Goal: Use online tool/utility: Use online tool/utility

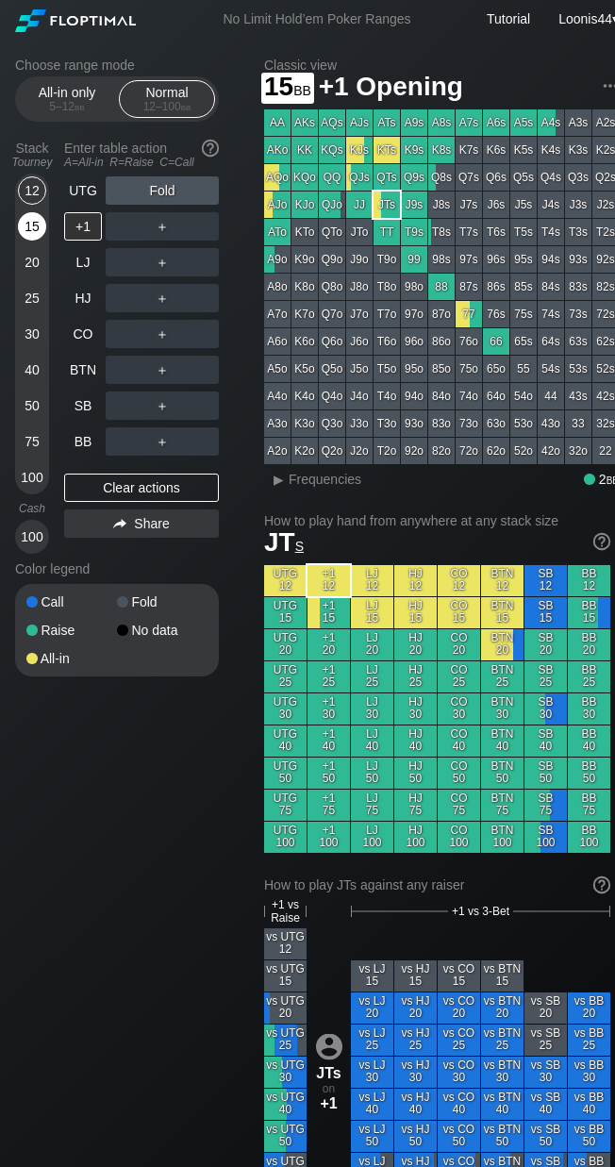
click at [34, 229] on div "15" at bounding box center [32, 226] width 28 height 28
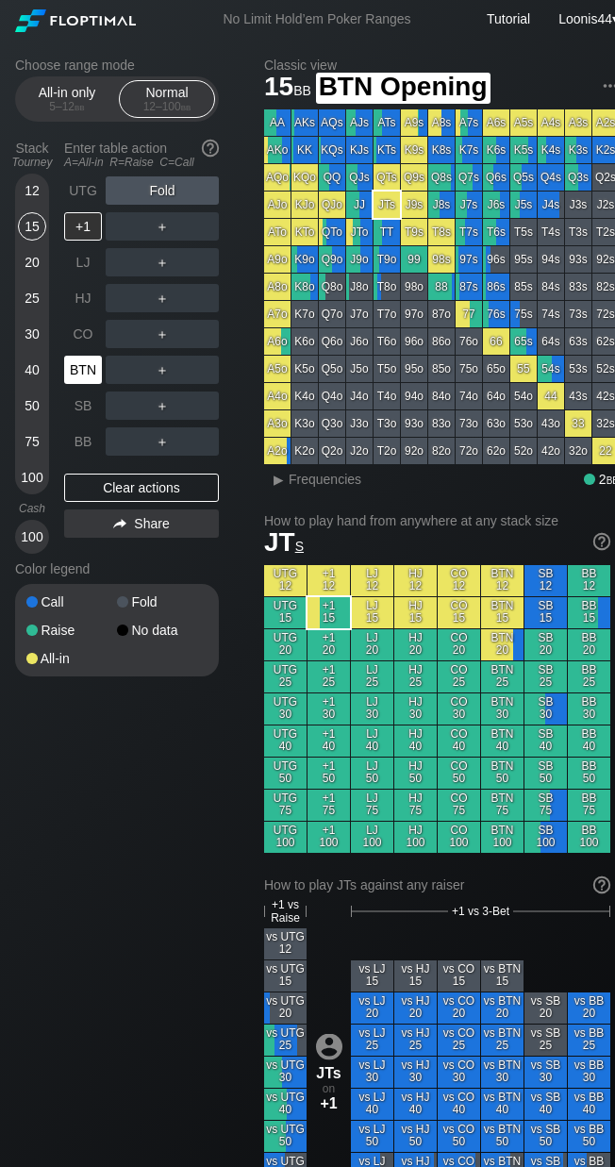
click at [90, 377] on div "BTN" at bounding box center [83, 370] width 38 height 28
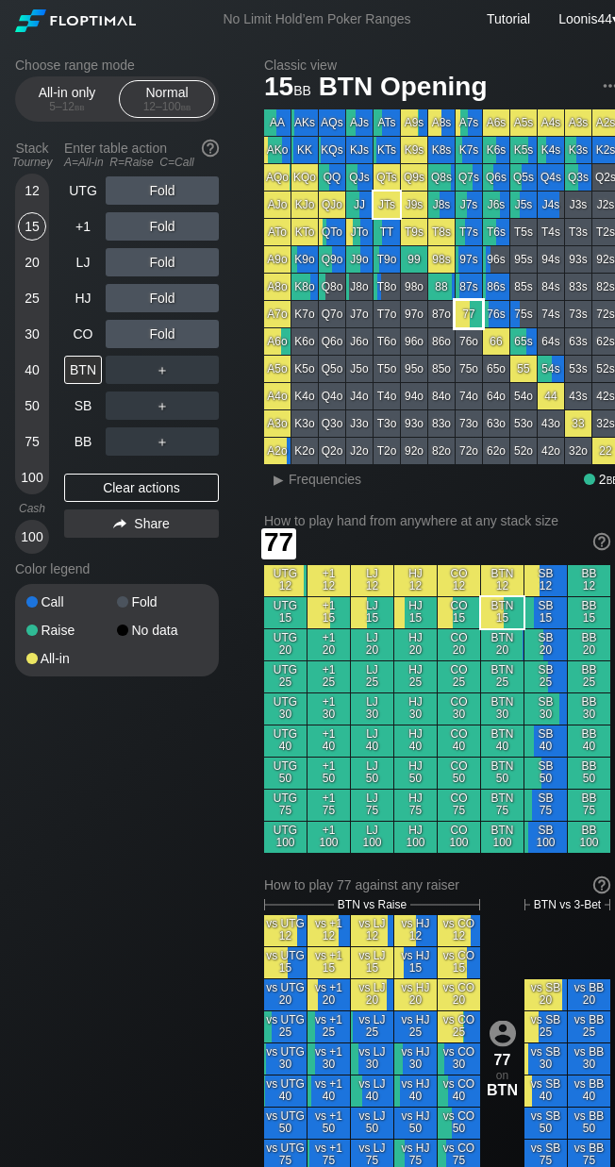
click at [472, 314] on div "77" at bounding box center [469, 314] width 26 height 26
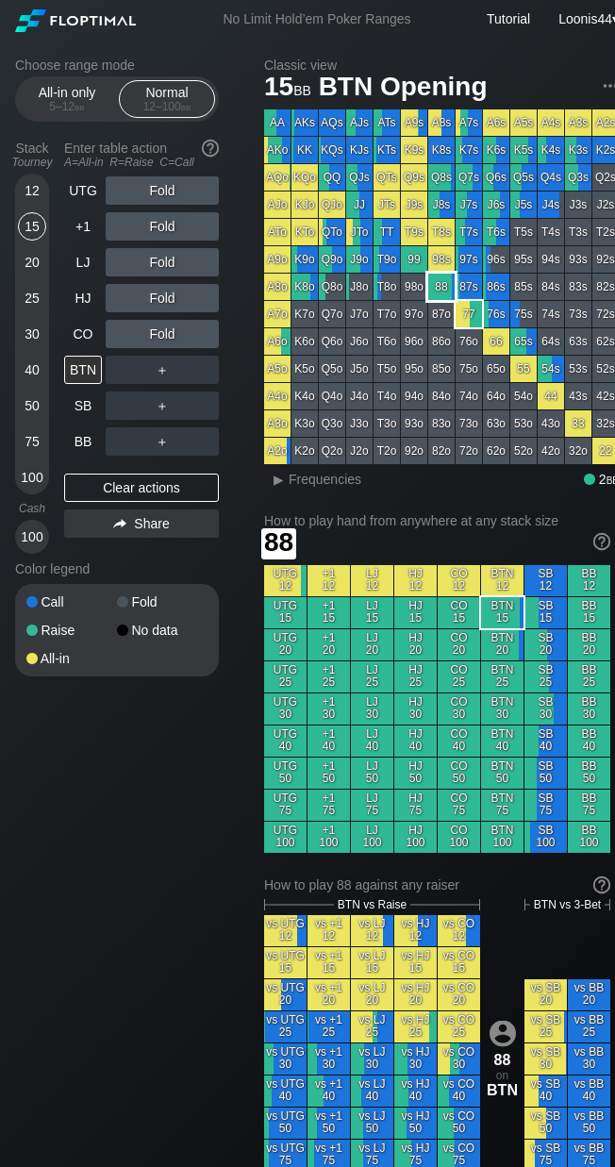
click at [447, 287] on div "88" at bounding box center [441, 287] width 26 height 26
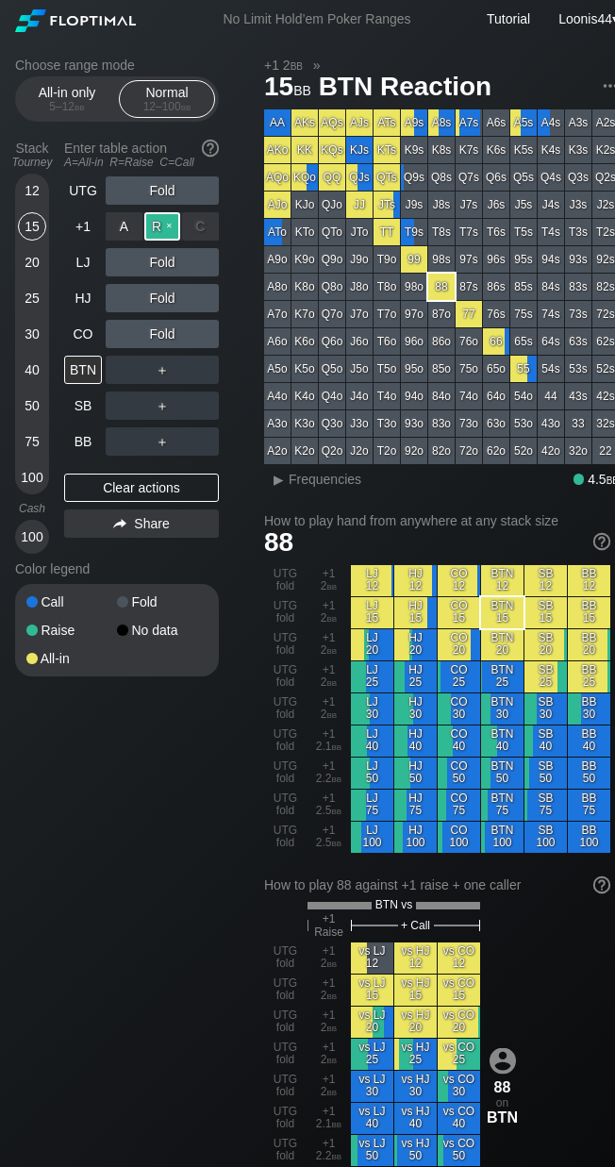
click at [160, 229] on div "R ✕" at bounding box center [162, 226] width 37 height 28
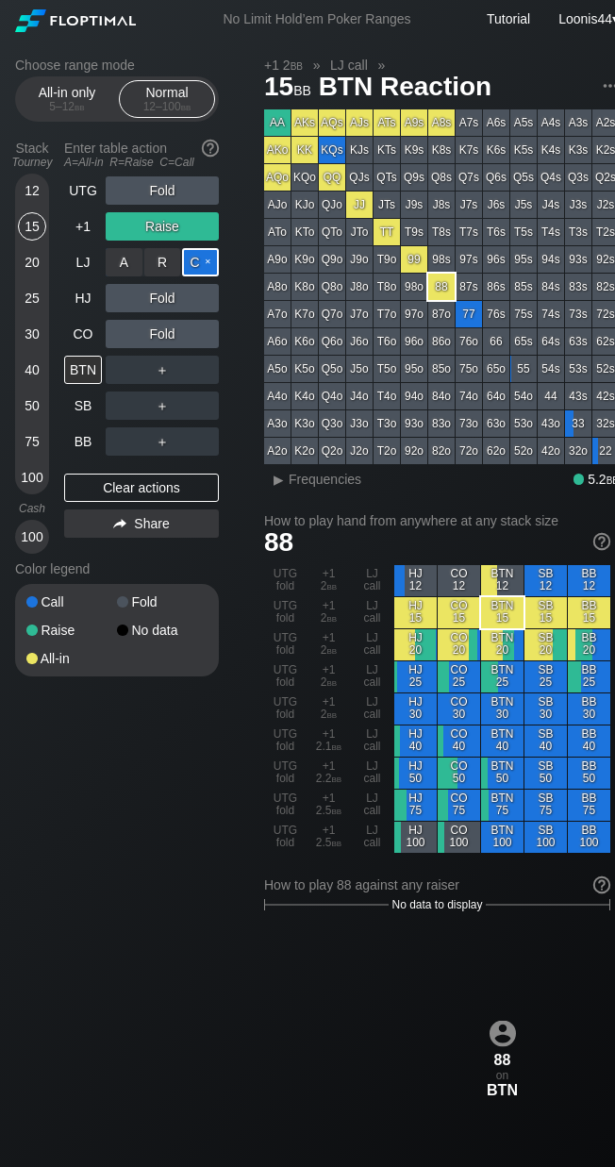
click at [200, 260] on div "C ✕" at bounding box center [200, 262] width 37 height 28
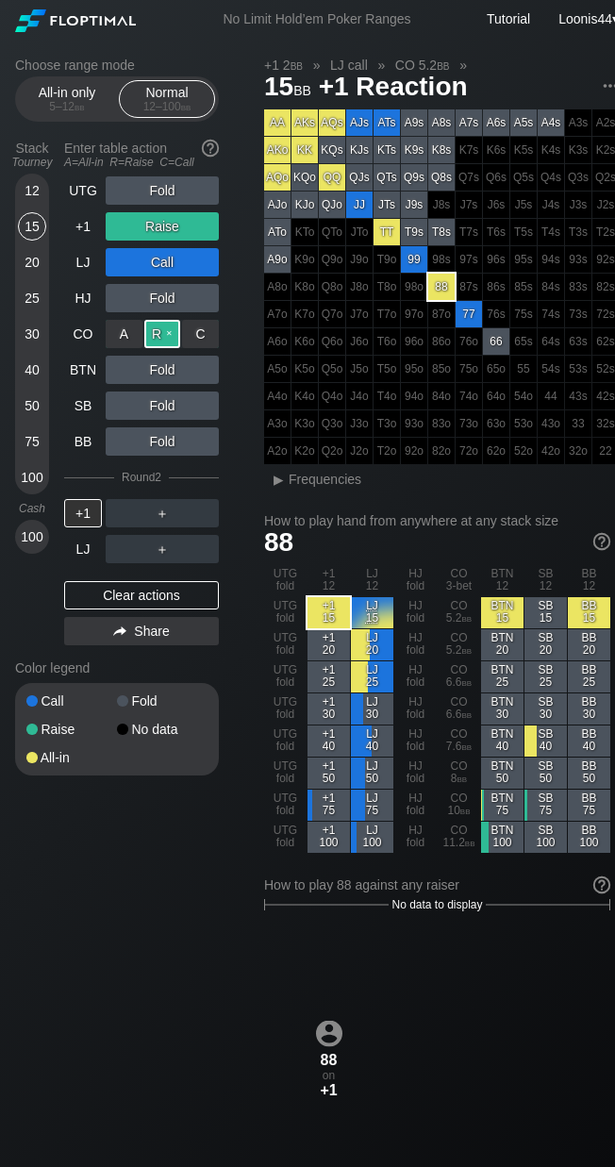
click at [159, 342] on div "R ✕" at bounding box center [162, 334] width 37 height 28
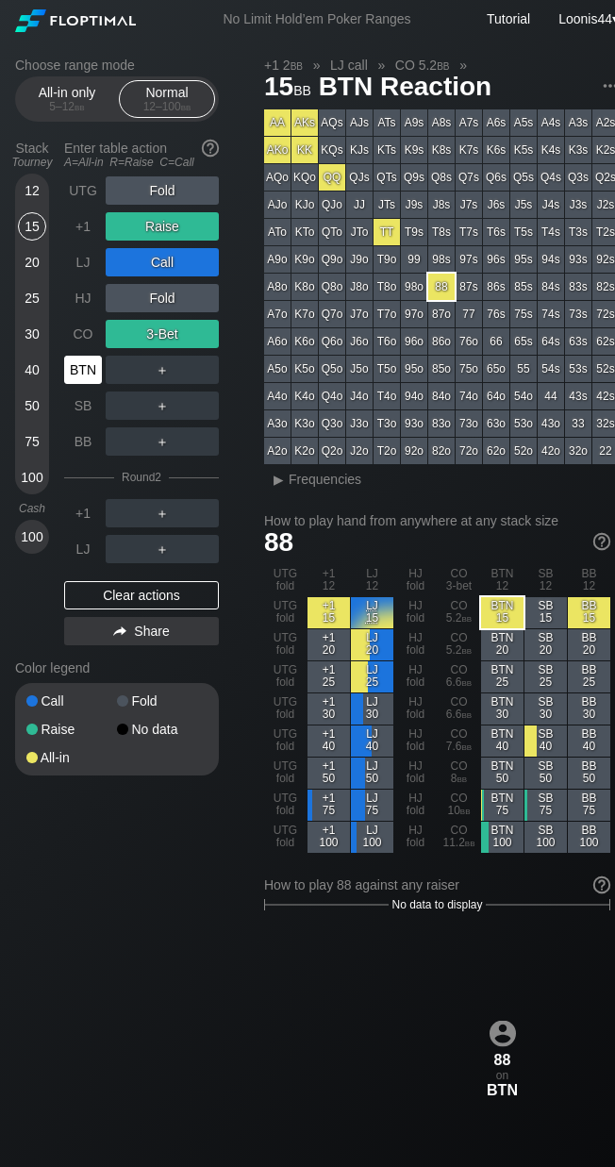
click at [84, 375] on div "BTN" at bounding box center [83, 370] width 38 height 28
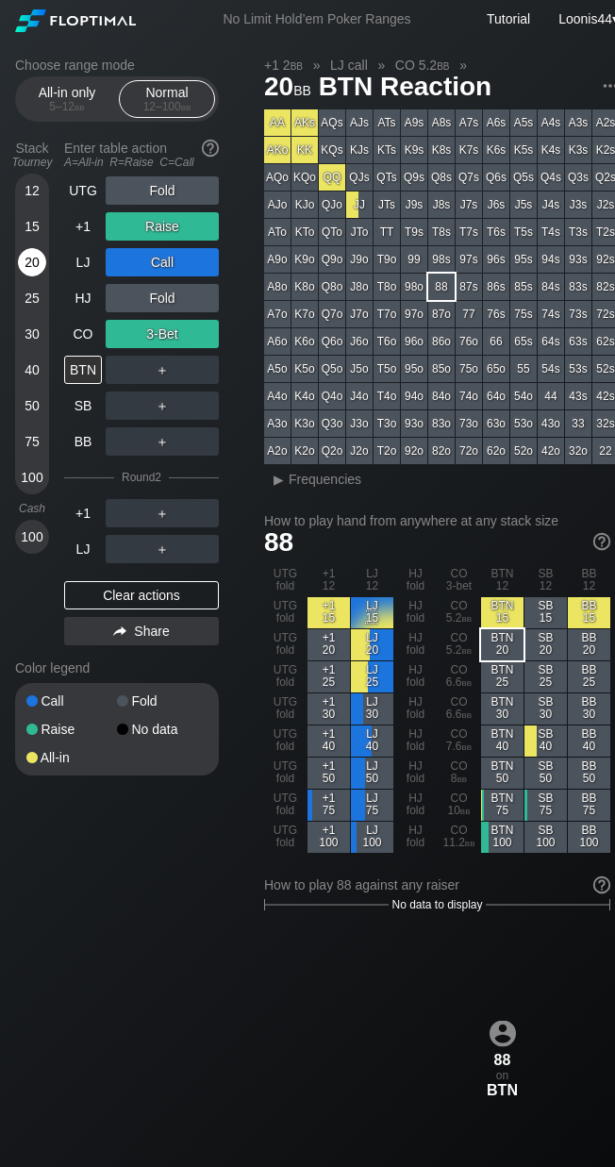
click at [30, 269] on div "20" at bounding box center [32, 262] width 28 height 28
click at [133, 599] on div "Clear actions" at bounding box center [141, 595] width 155 height 28
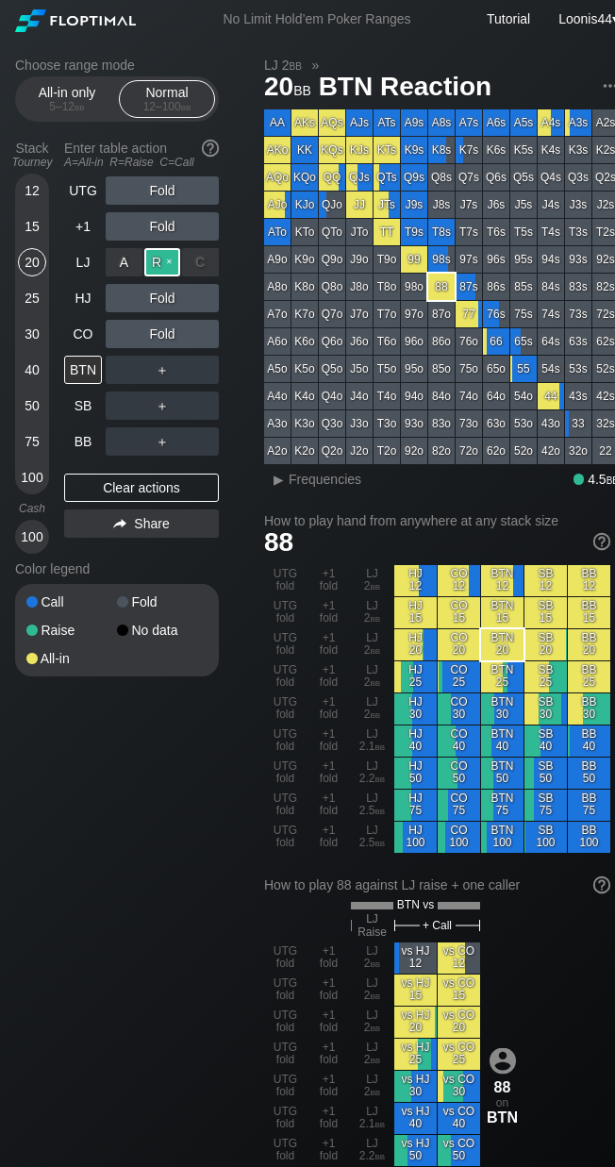
click at [164, 258] on div "R ✕" at bounding box center [162, 262] width 37 height 28
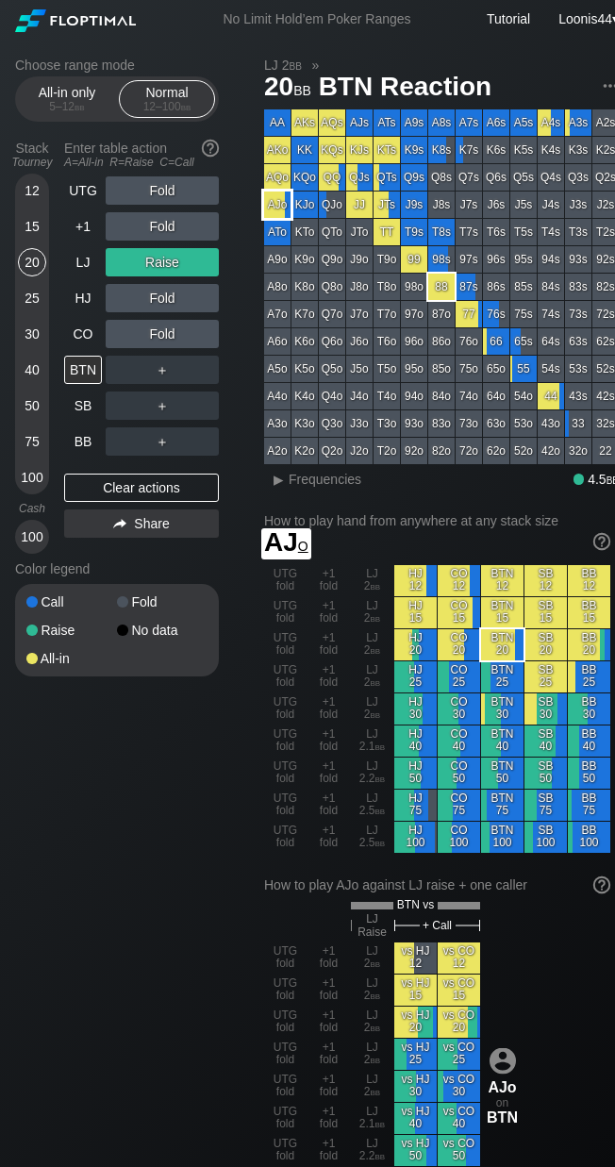
click at [271, 209] on div "AJo" at bounding box center [277, 205] width 26 height 26
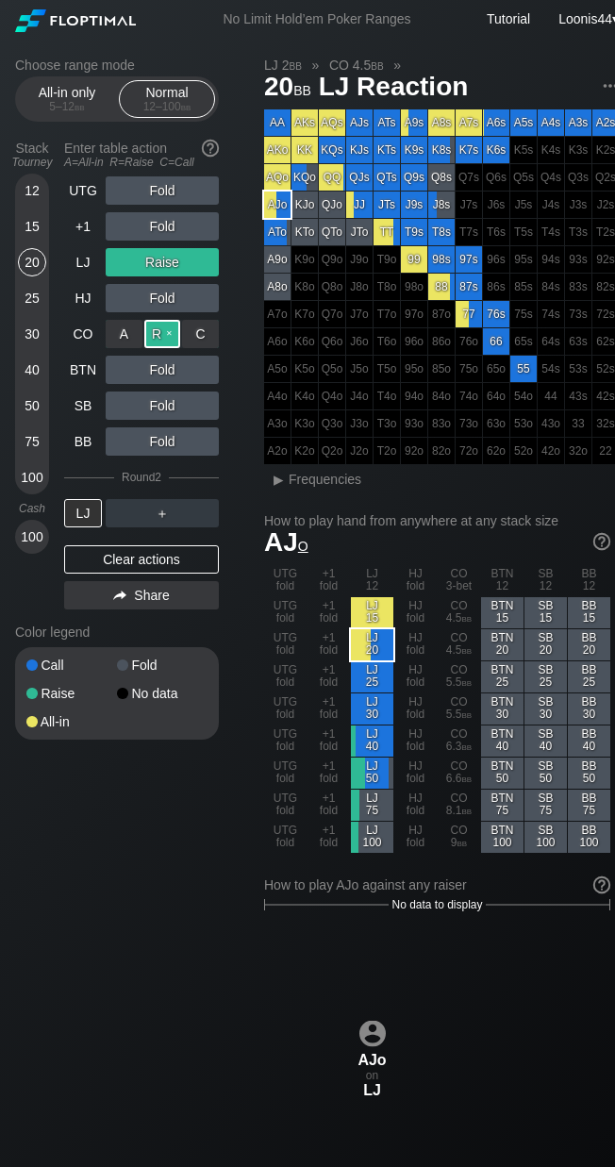
click at [162, 339] on div "R ✕" at bounding box center [162, 334] width 37 height 28
click at [247, 544] on div "Choose range mode All-in only 5 – 12 bb Normal 12 – 100 bb Stack Tourney Enter …" at bounding box center [132, 411] width 234 height 707
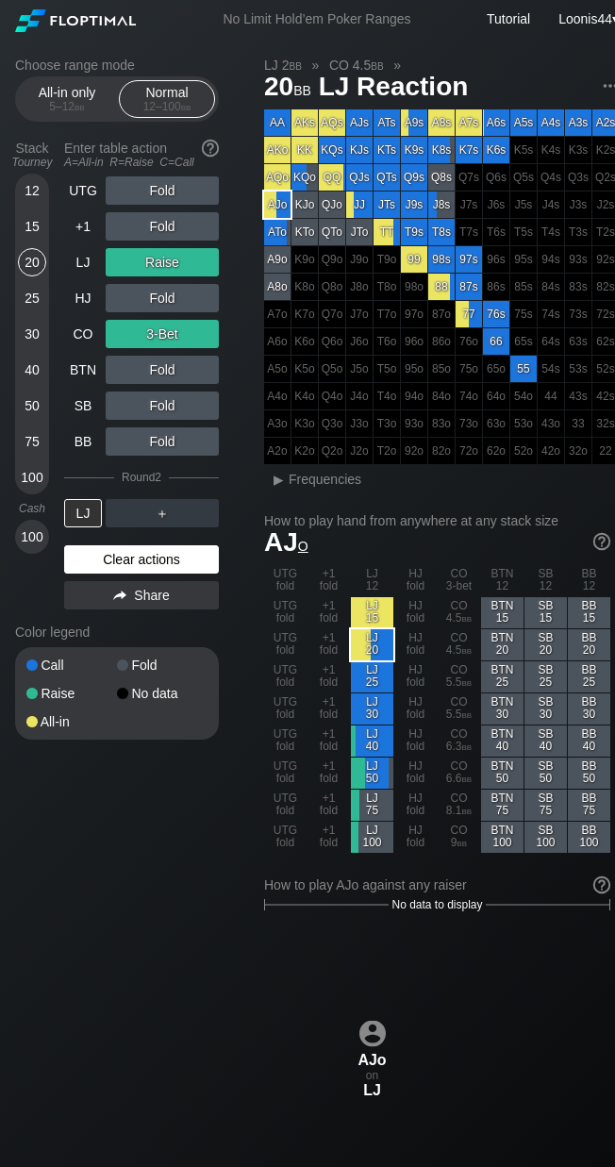
click at [124, 560] on div "Clear actions" at bounding box center [141, 559] width 155 height 28
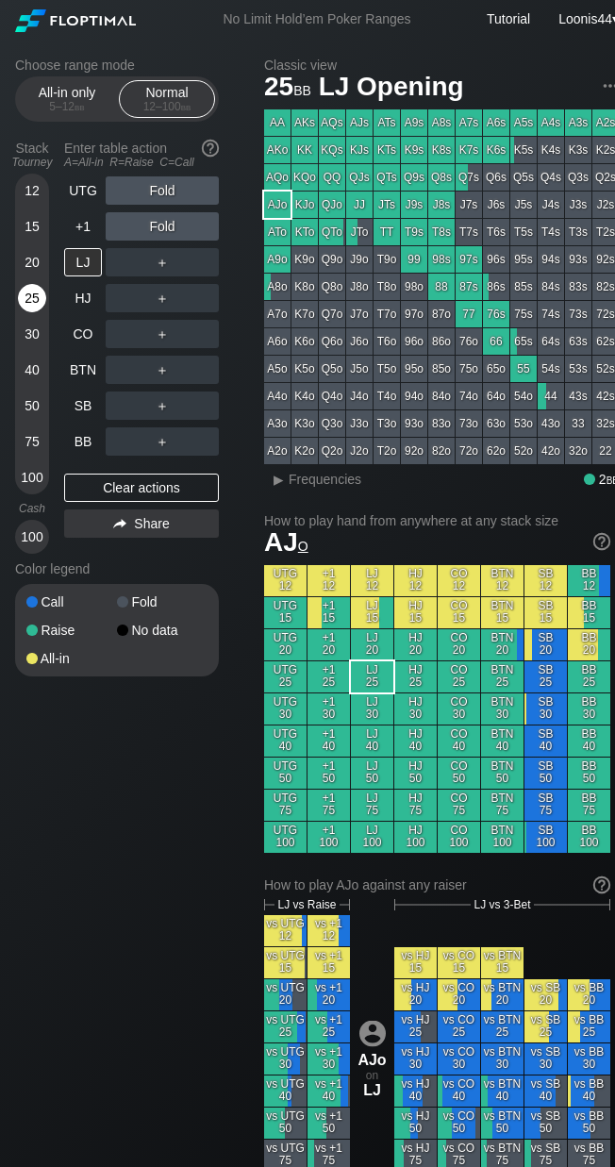
click at [38, 296] on div "25" at bounding box center [32, 298] width 28 height 28
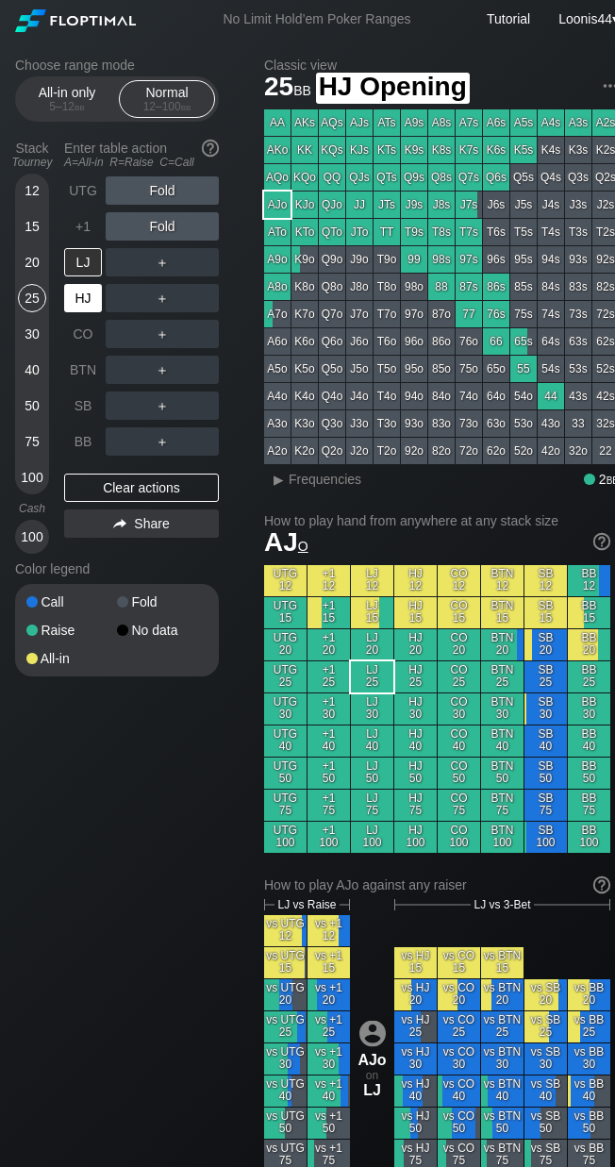
click at [85, 294] on div "HJ" at bounding box center [83, 298] width 38 height 28
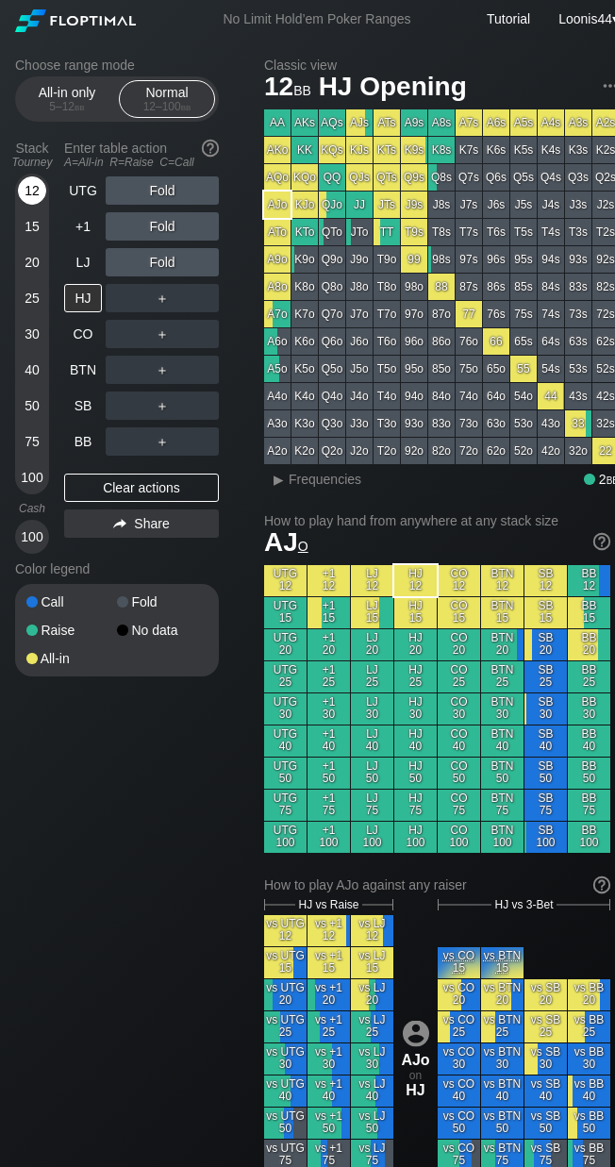
click at [41, 180] on div "12" at bounding box center [32, 190] width 28 height 28
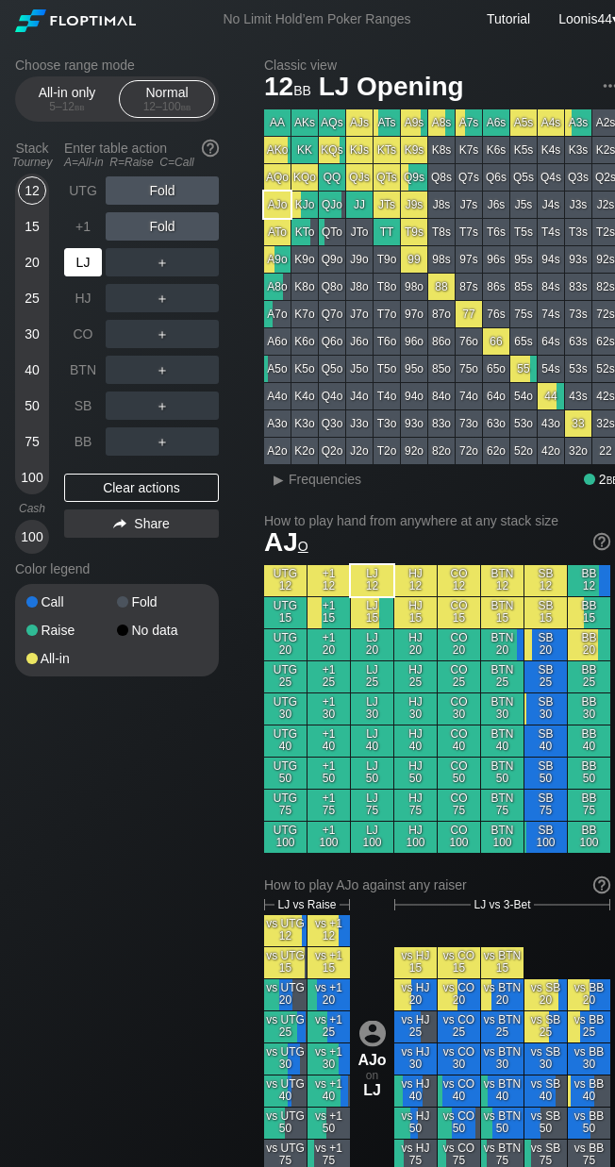
click at [98, 254] on div "LJ" at bounding box center [83, 262] width 38 height 28
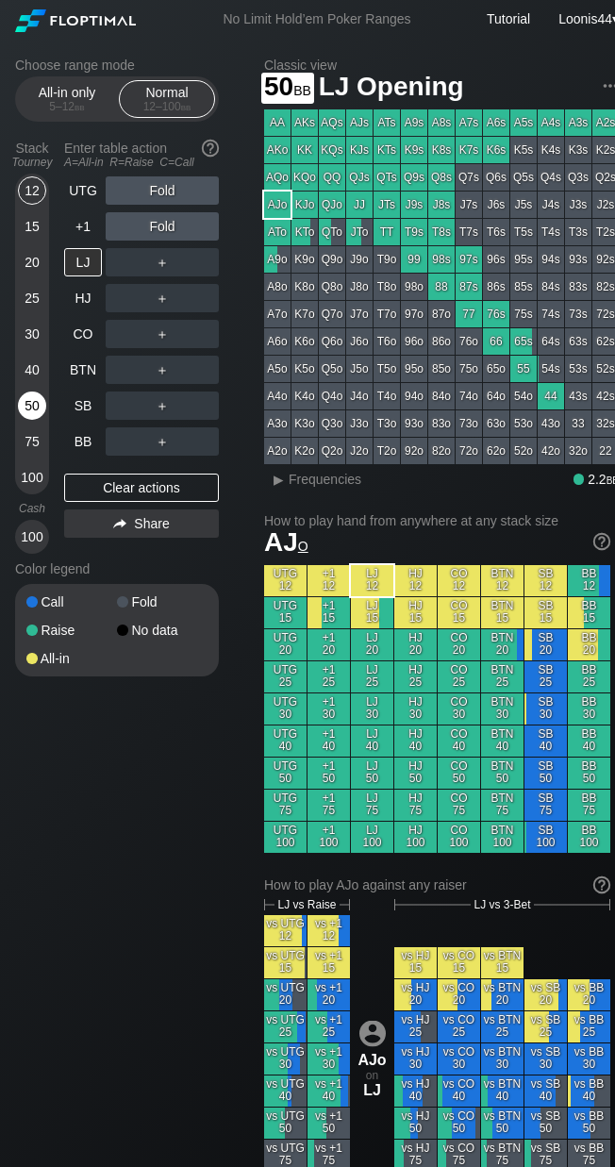
click at [33, 397] on div "50" at bounding box center [32, 406] width 28 height 28
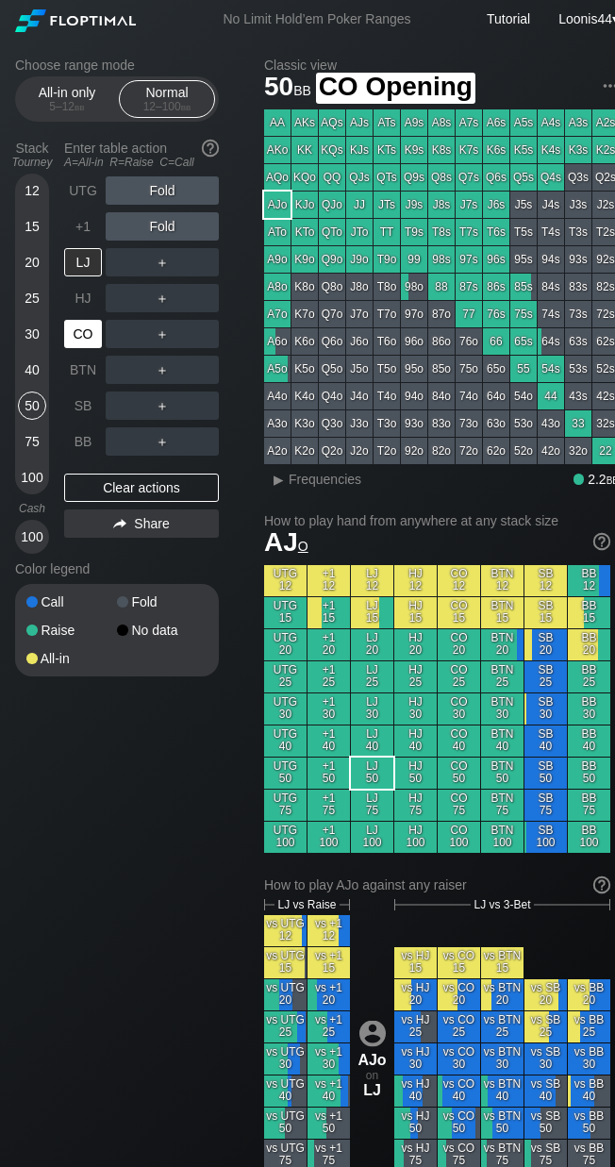
click at [86, 333] on div "CO" at bounding box center [83, 334] width 38 height 28
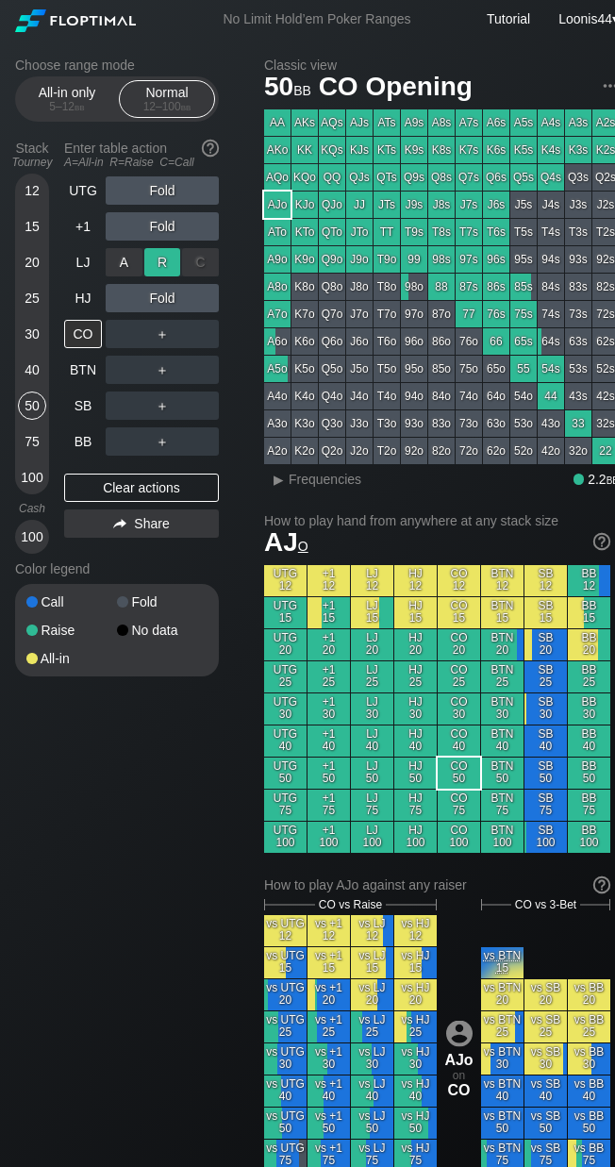
click at [165, 263] on div "R ✕" at bounding box center [162, 262] width 37 height 28
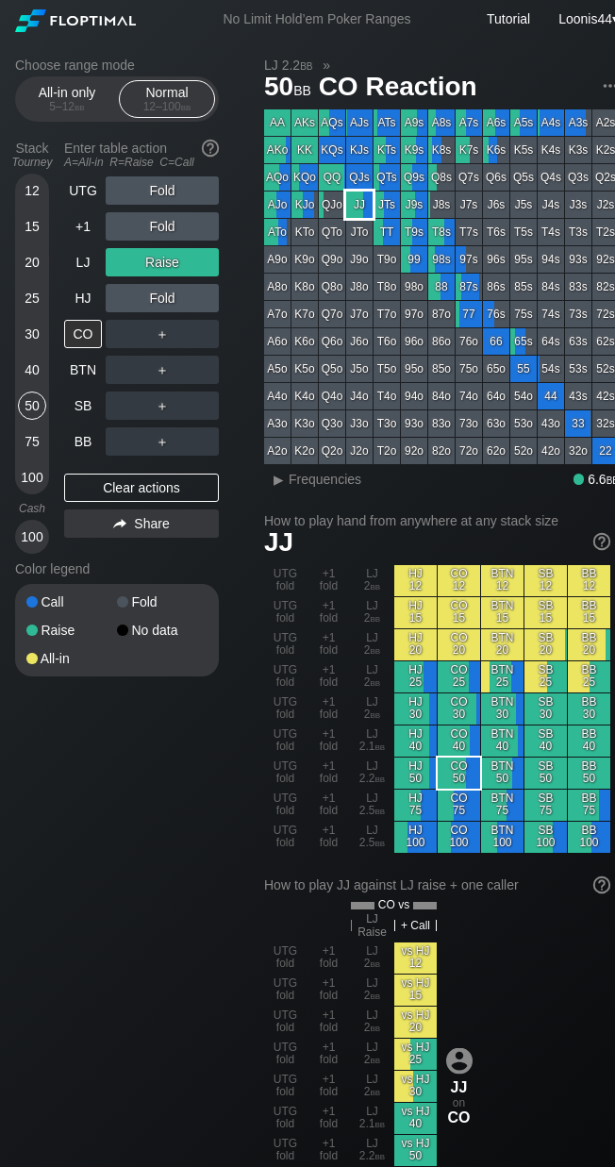
click at [362, 201] on div "JJ" at bounding box center [359, 205] width 26 height 26
click at [156, 804] on div "Choose range mode All-in only 5 – 12 bb Normal 12 – 100 bb Stack Tourney Enter …" at bounding box center [317, 1131] width 634 height 2185
click at [239, 560] on div "Choose range mode All-in only 5 – 12 bb Normal 12 – 100 bb Stack Tourney Enter …" at bounding box center [132, 380] width 234 height 644
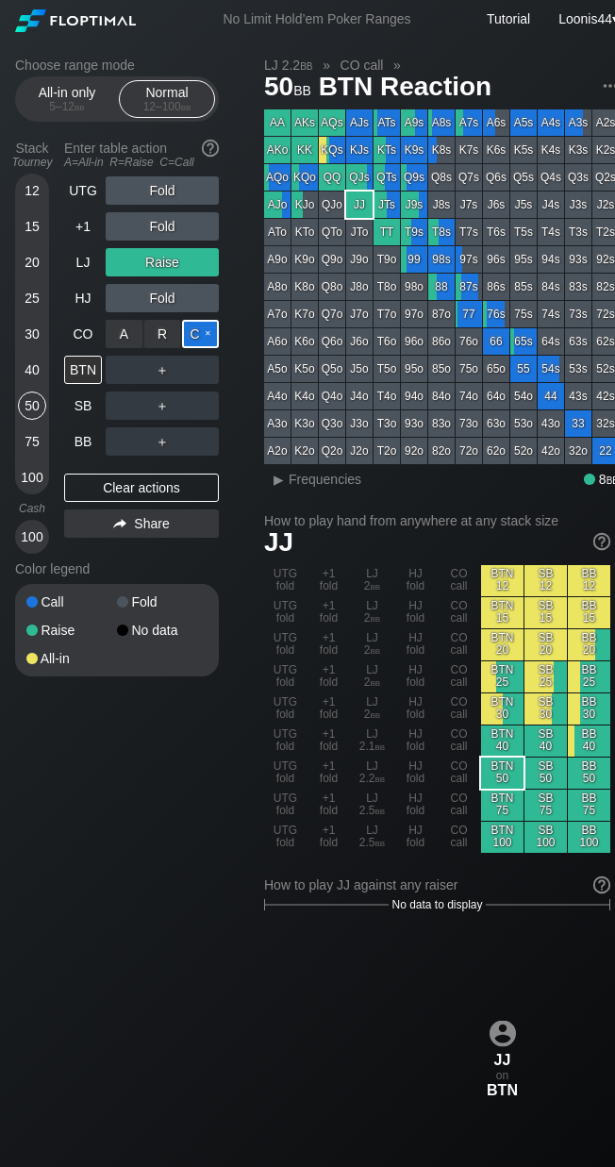
click at [194, 328] on div "C ✕" at bounding box center [200, 334] width 37 height 28
click at [238, 562] on div "Choose range mode All-in only 5 – 12 bb Normal 12 – 100 bb Stack Tourney Enter …" at bounding box center [132, 380] width 234 height 644
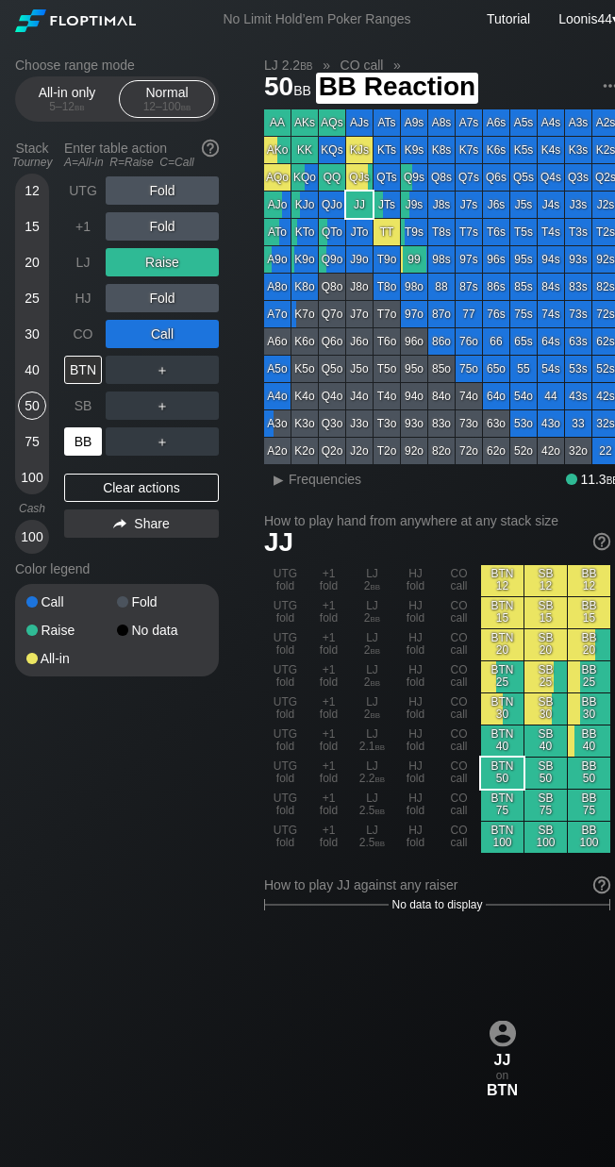
click at [75, 443] on div "BB" at bounding box center [83, 442] width 38 height 28
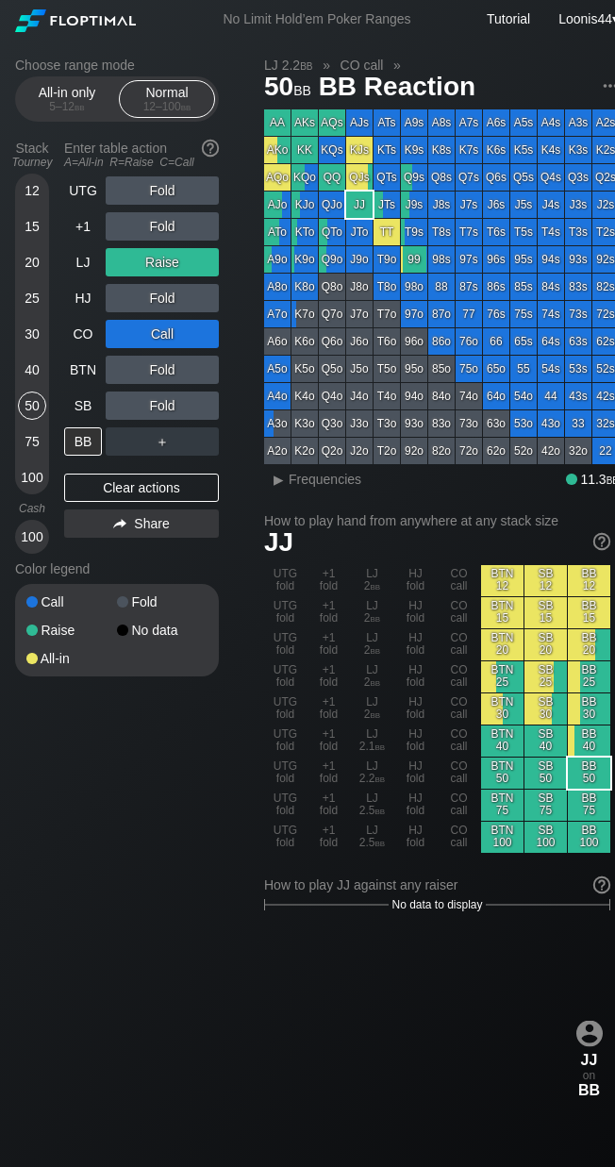
click at [248, 582] on div "Choose range mode All-in only 5 – 12 bb Normal 12 – 100 bb Stack Tourney Enter …" at bounding box center [132, 380] width 234 height 644
click at [157, 495] on div "Clear actions" at bounding box center [141, 488] width 155 height 28
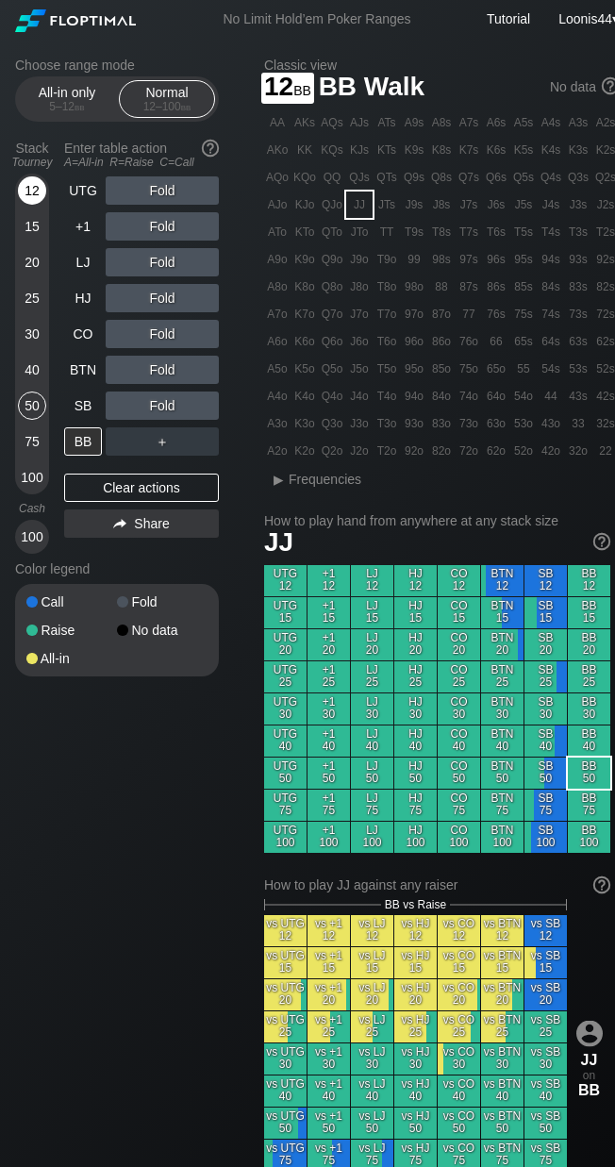
click at [35, 196] on div "12" at bounding box center [32, 190] width 28 height 28
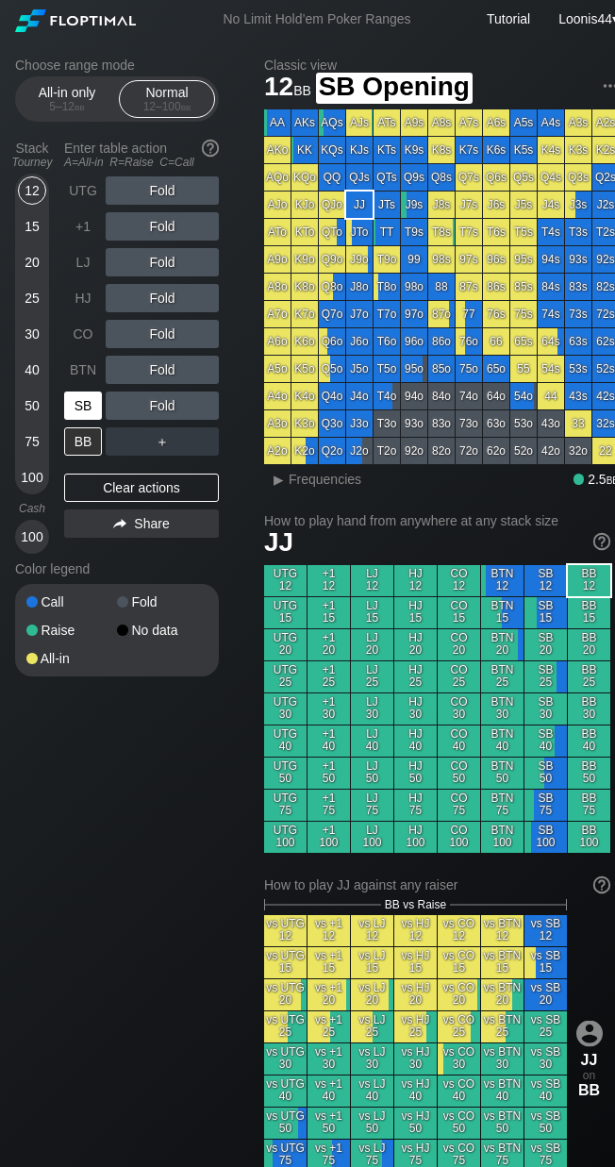
click at [96, 410] on div "SB" at bounding box center [83, 406] width 38 height 28
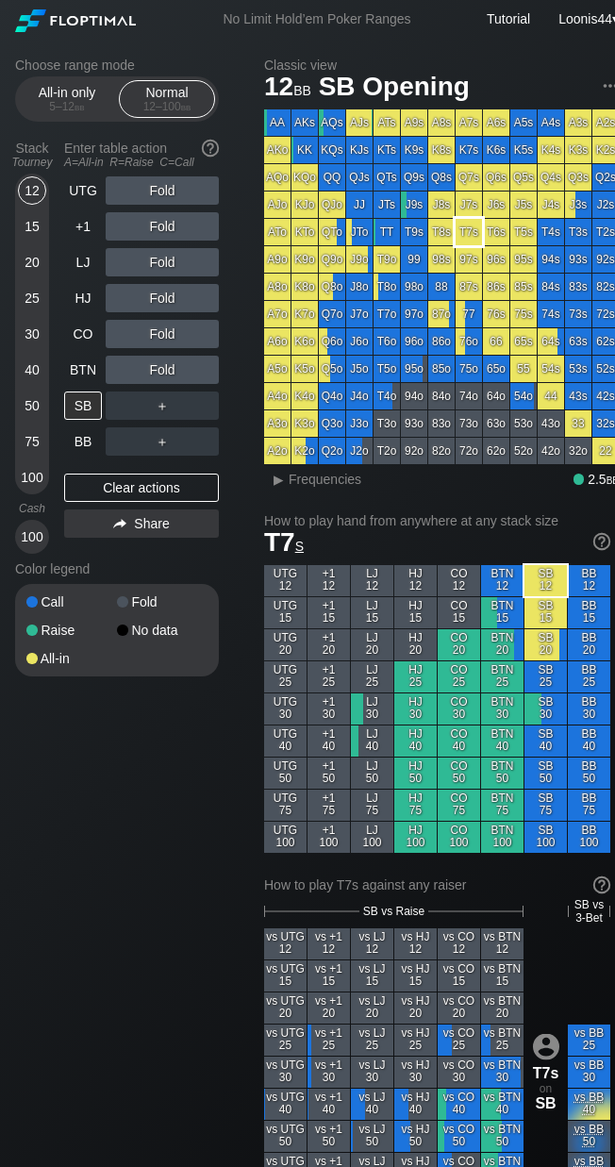
click at [469, 232] on div "T7s" at bounding box center [469, 232] width 26 height 26
click at [139, 753] on div "Choose range mode All-in only 5 – 12 bb Normal 12 – 100 bb Stack Tourney Enter …" at bounding box center [317, 1105] width 634 height 2133
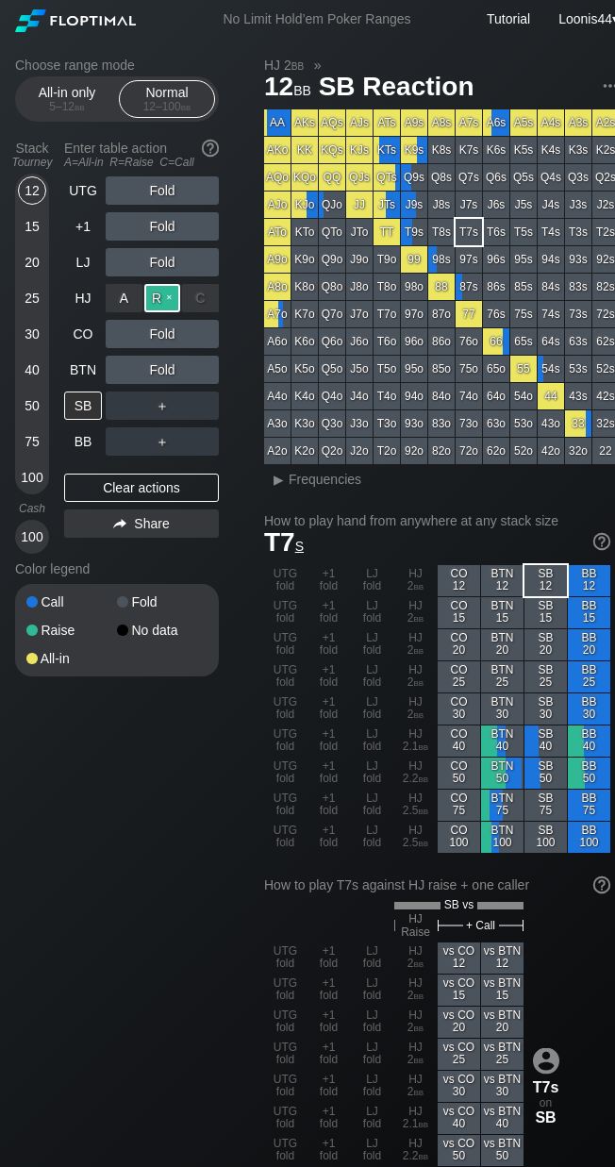
click at [165, 302] on div "R ✕" at bounding box center [162, 298] width 37 height 28
click at [153, 787] on div "Choose range mode All-in only 5 – 12 bb Normal 12 – 100 bb Stack Tourney Enter …" at bounding box center [317, 1131] width 634 height 2185
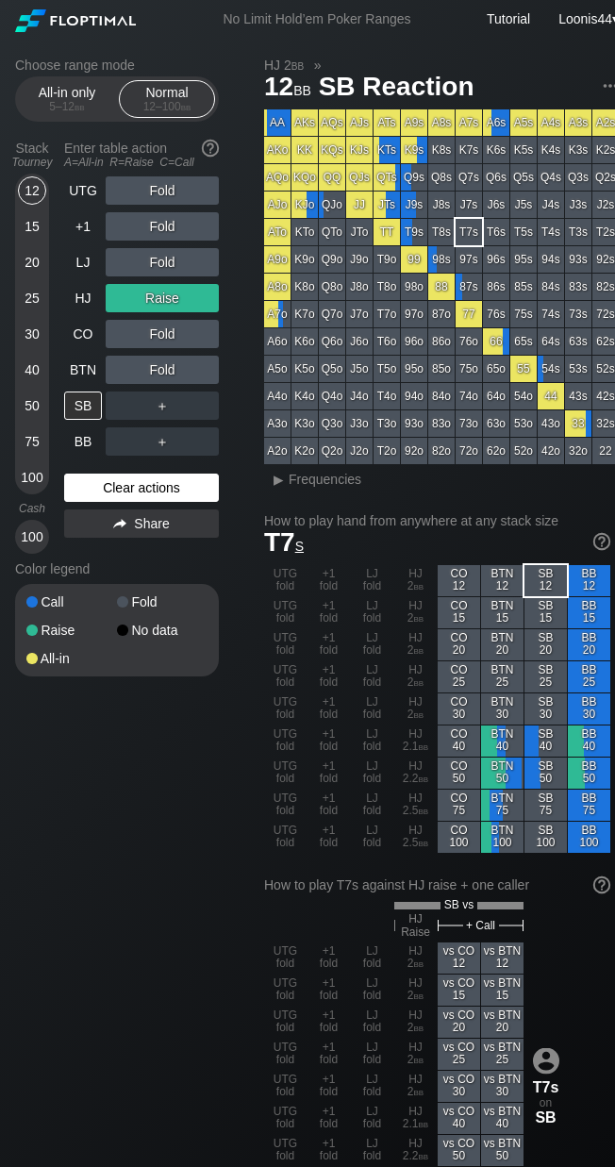
click at [153, 492] on div "Clear actions" at bounding box center [141, 488] width 155 height 28
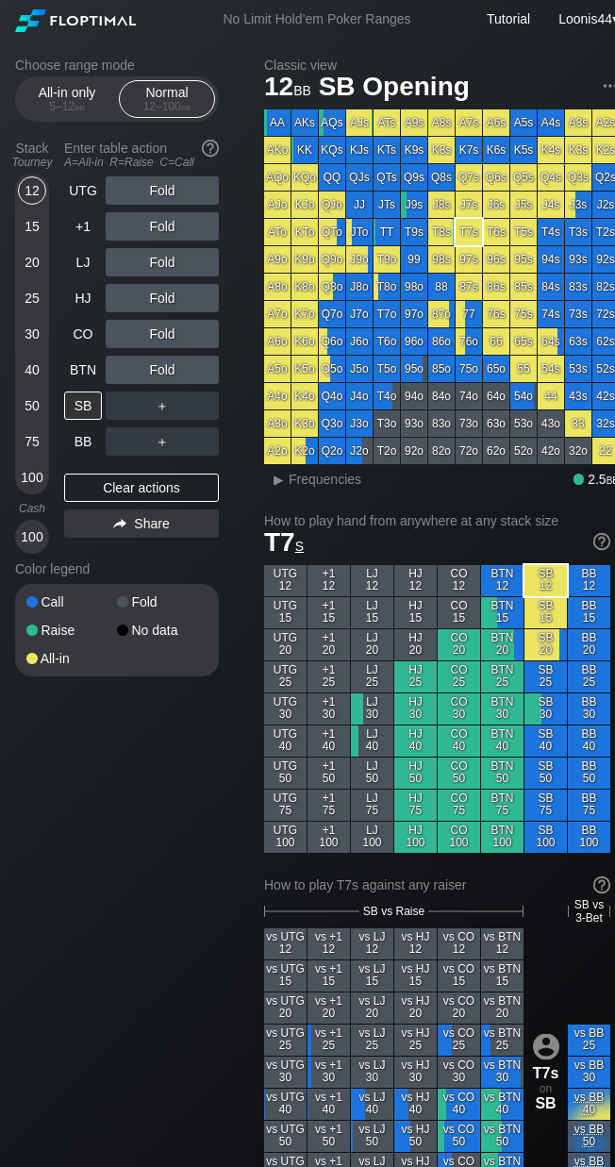
drag, startPoint x: 126, startPoint y: 816, endPoint x: 120, endPoint y: 778, distance: 39.3
click at [126, 814] on div "Choose range mode All-in only 5 – 12 bb Normal 12 – 100 bb Stack Tourney Enter …" at bounding box center [317, 1105] width 634 height 2133
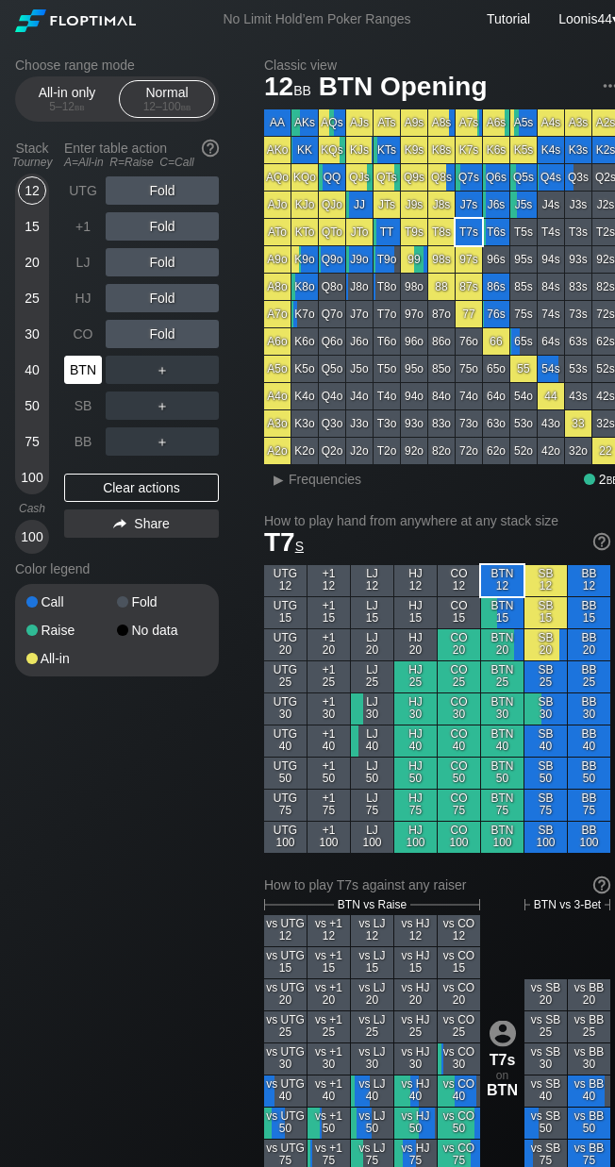
click at [92, 377] on div "BTN" at bounding box center [83, 370] width 38 height 28
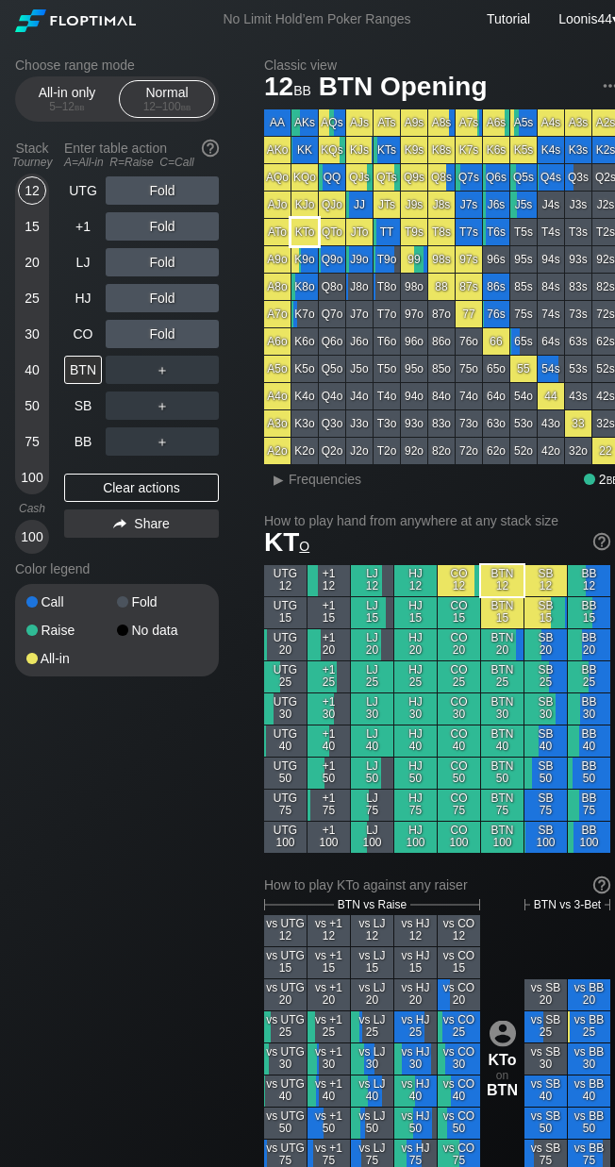
click at [311, 237] on div "KTo" at bounding box center [305, 232] width 26 height 26
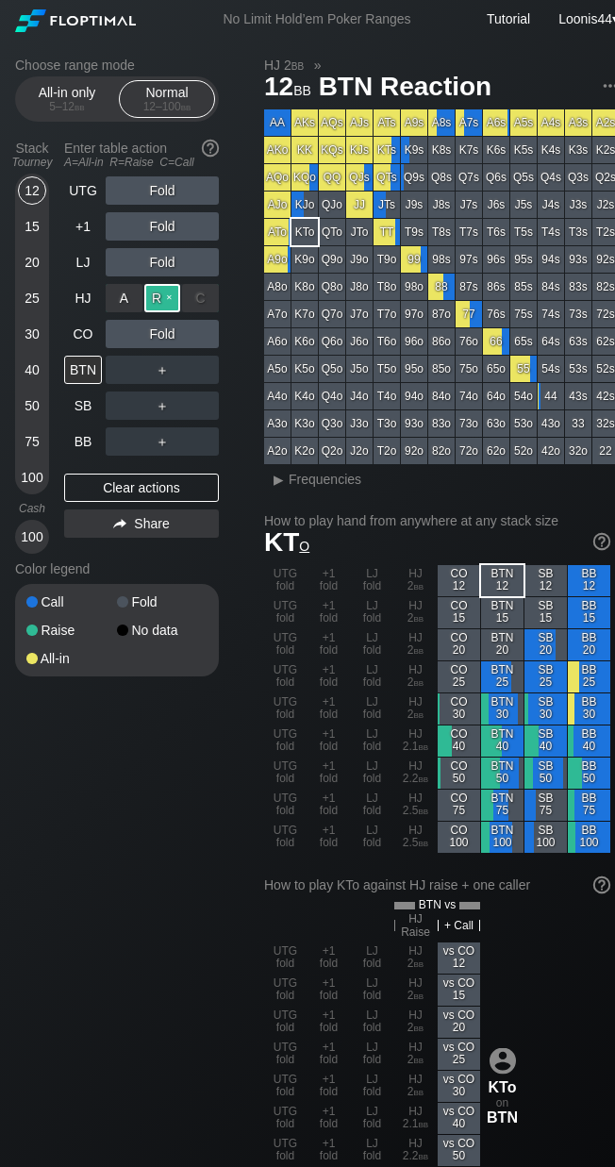
click at [159, 296] on div "R ✕" at bounding box center [162, 298] width 37 height 28
click at [168, 337] on div "R ✕" at bounding box center [162, 334] width 37 height 28
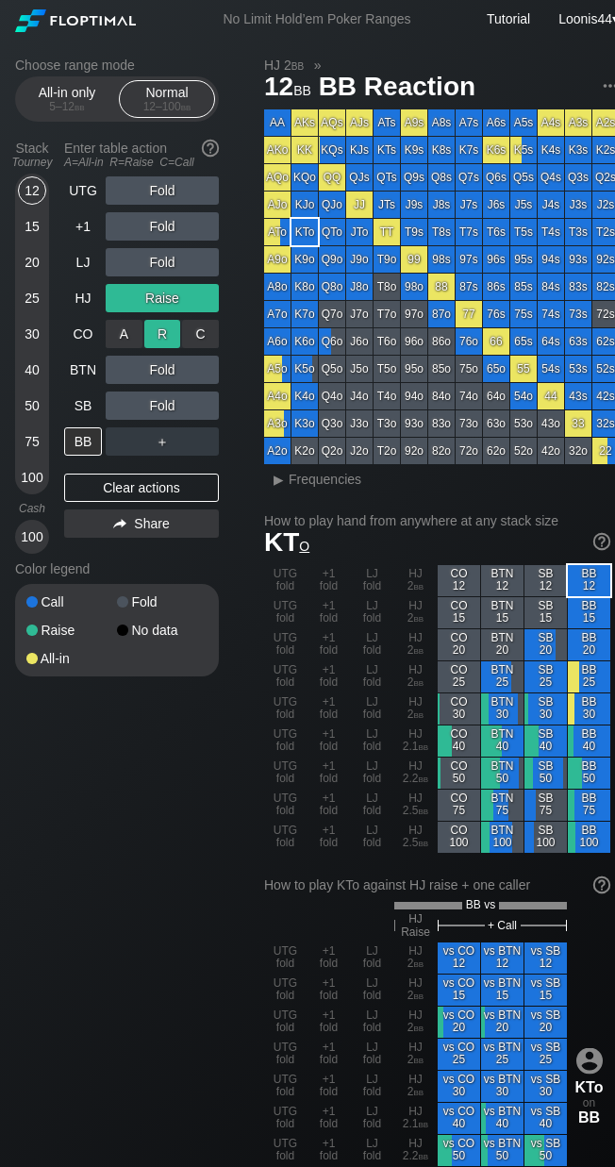
click at [173, 332] on div "R ✕" at bounding box center [162, 334] width 37 height 28
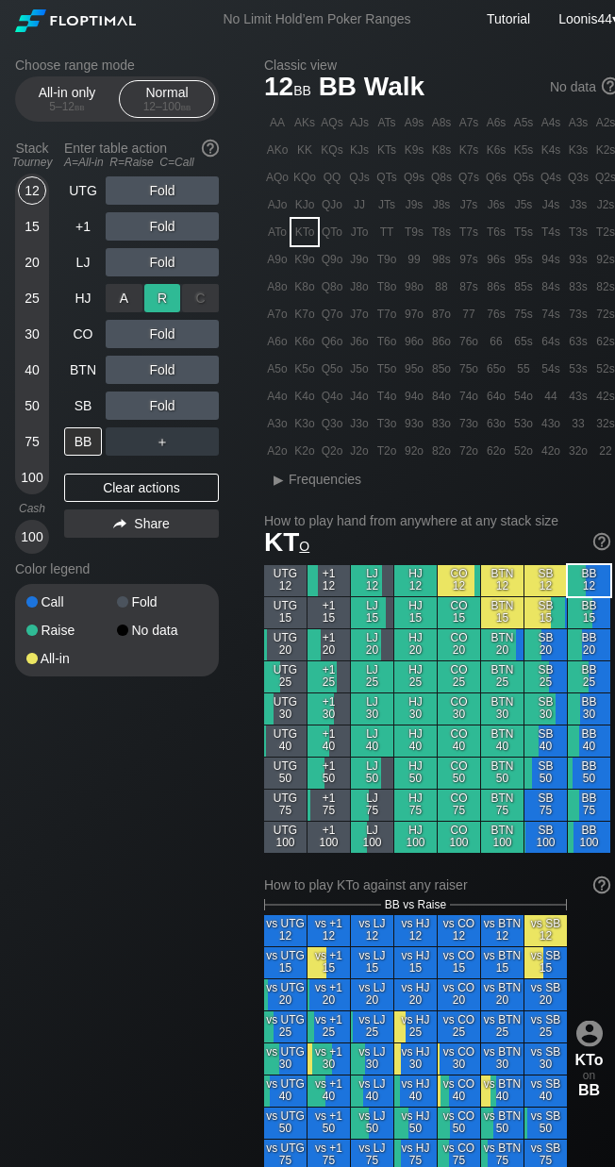
click at [168, 301] on div "R ✕" at bounding box center [162, 298] width 37 height 28
click at [174, 333] on div "R ✕" at bounding box center [162, 334] width 37 height 28
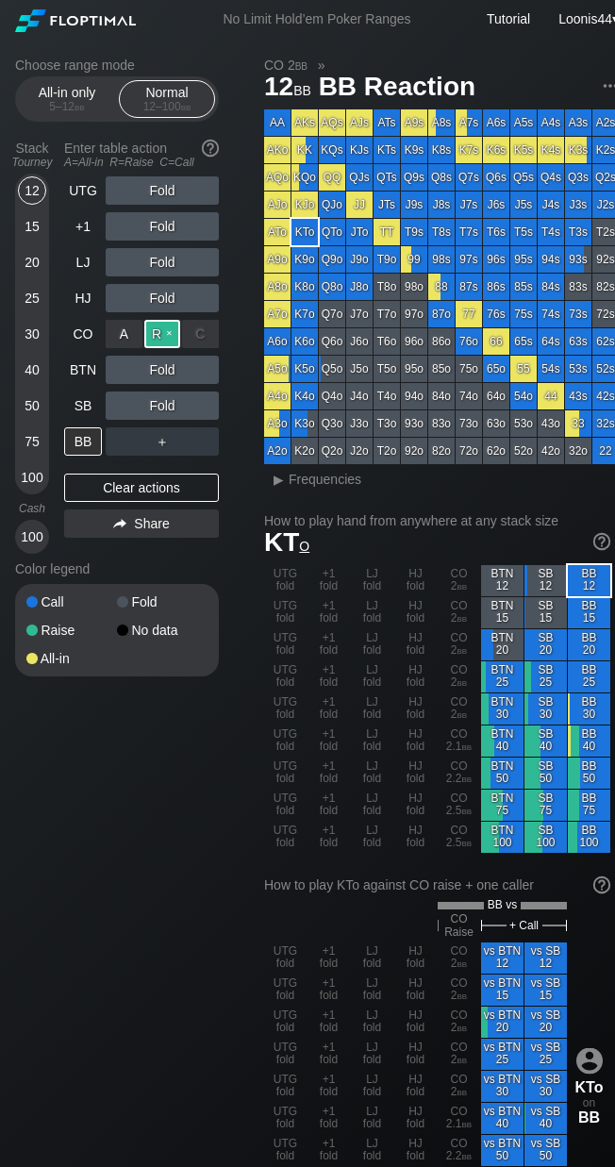
click at [174, 333] on div "R ✕" at bounding box center [162, 334] width 37 height 28
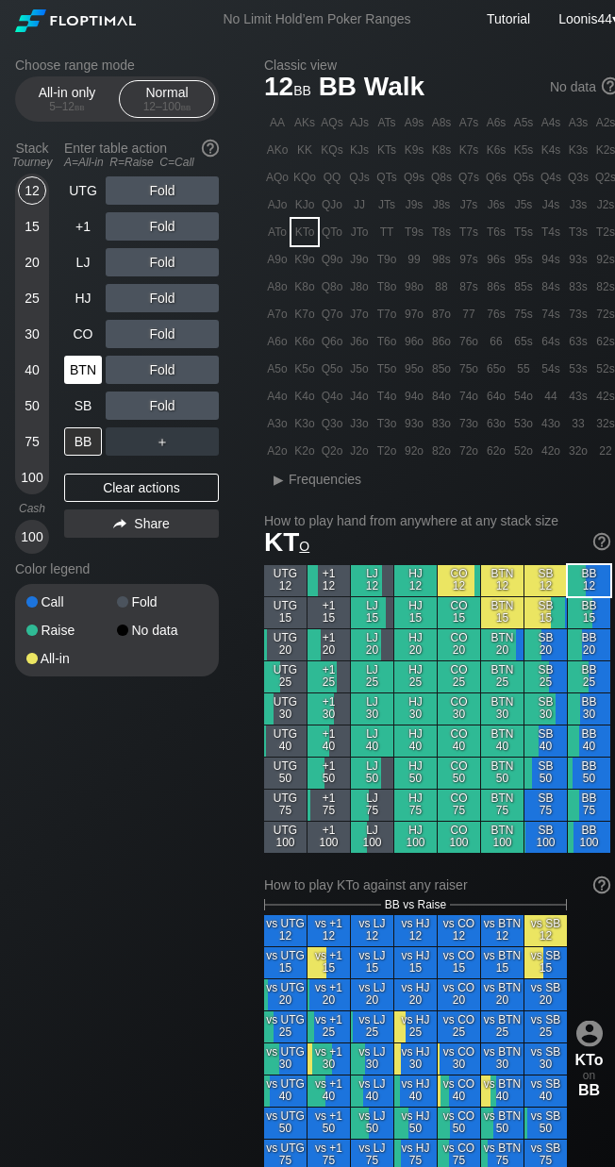
click at [92, 362] on div "BTN" at bounding box center [83, 370] width 38 height 28
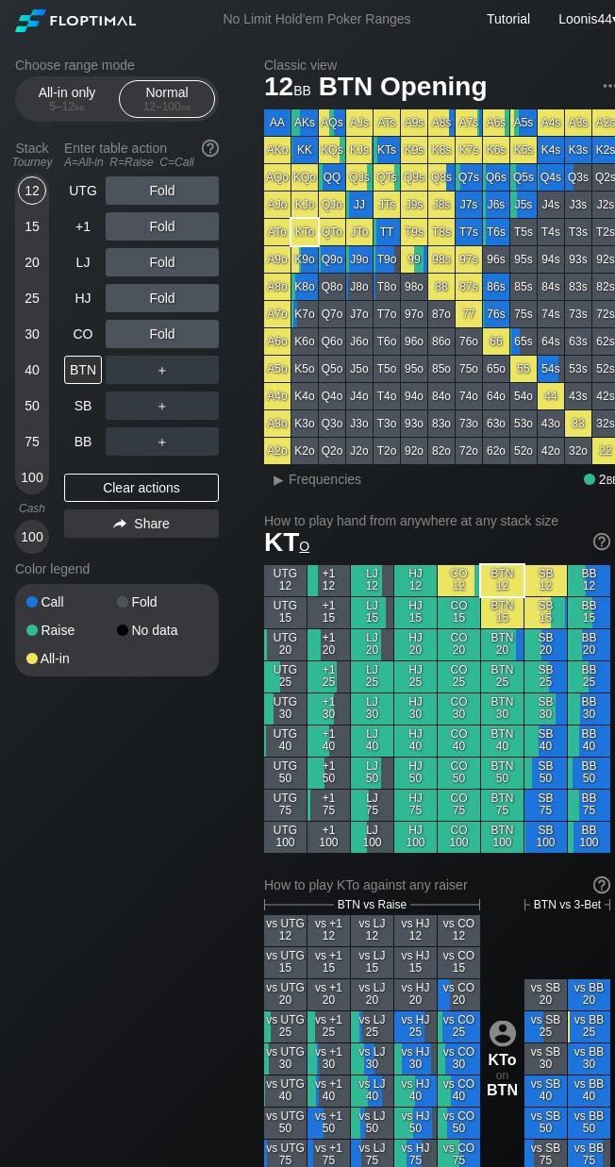
click at [242, 589] on div "Choose range mode All-in only 5 – 12 bb Normal 12 – 100 bb Stack Tourney Enter …" at bounding box center [132, 380] width 234 height 644
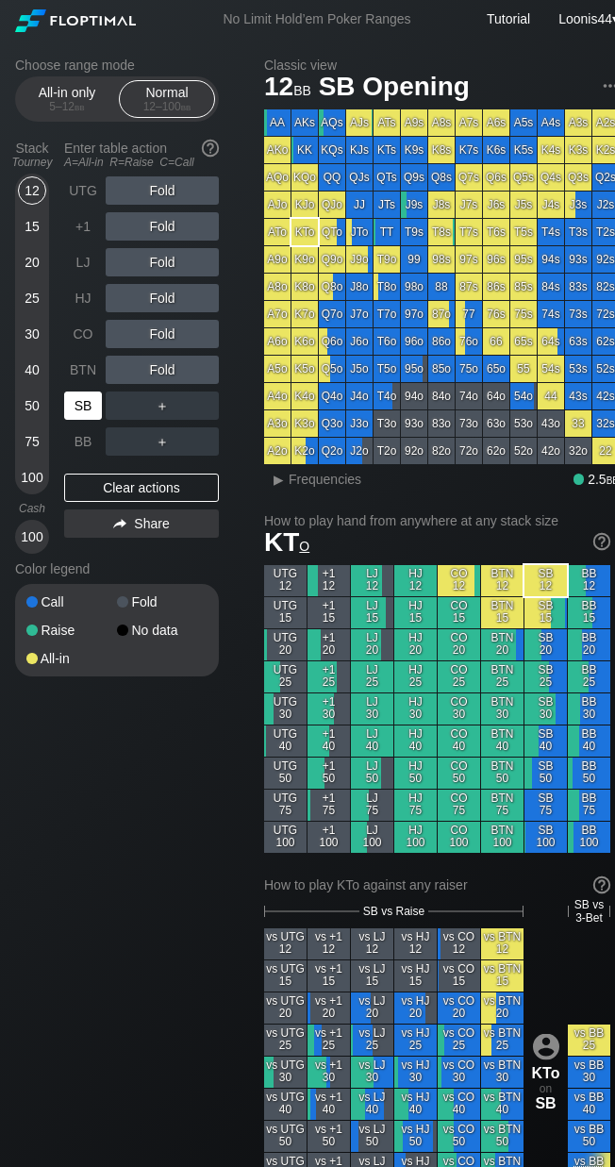
click at [93, 402] on div "SB" at bounding box center [83, 406] width 38 height 28
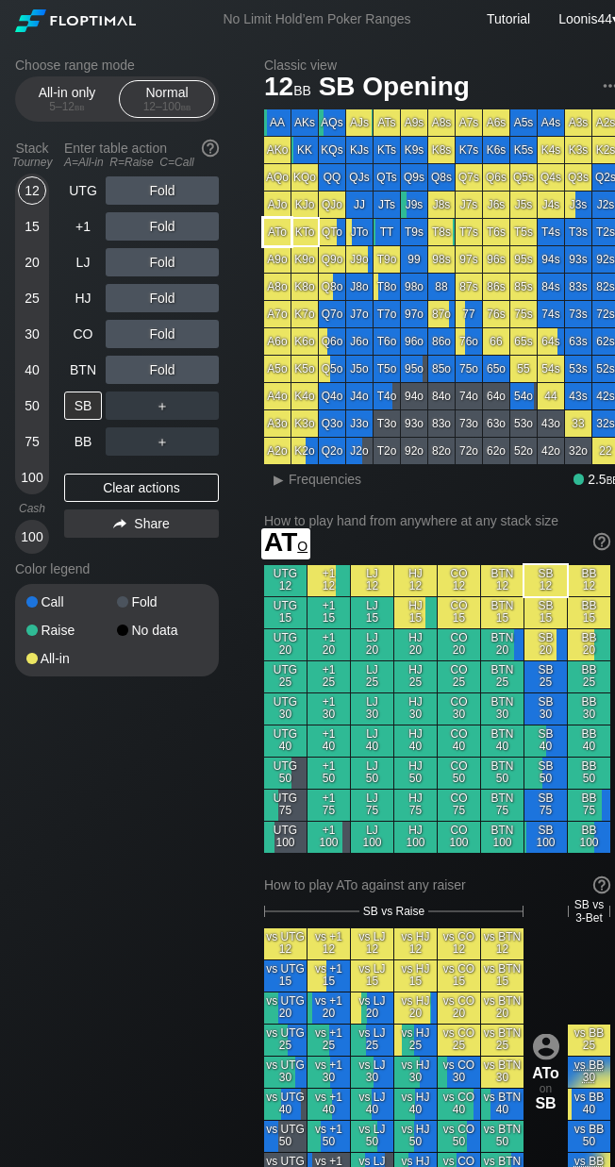
click at [285, 234] on div "ATo" at bounding box center [277, 232] width 26 height 26
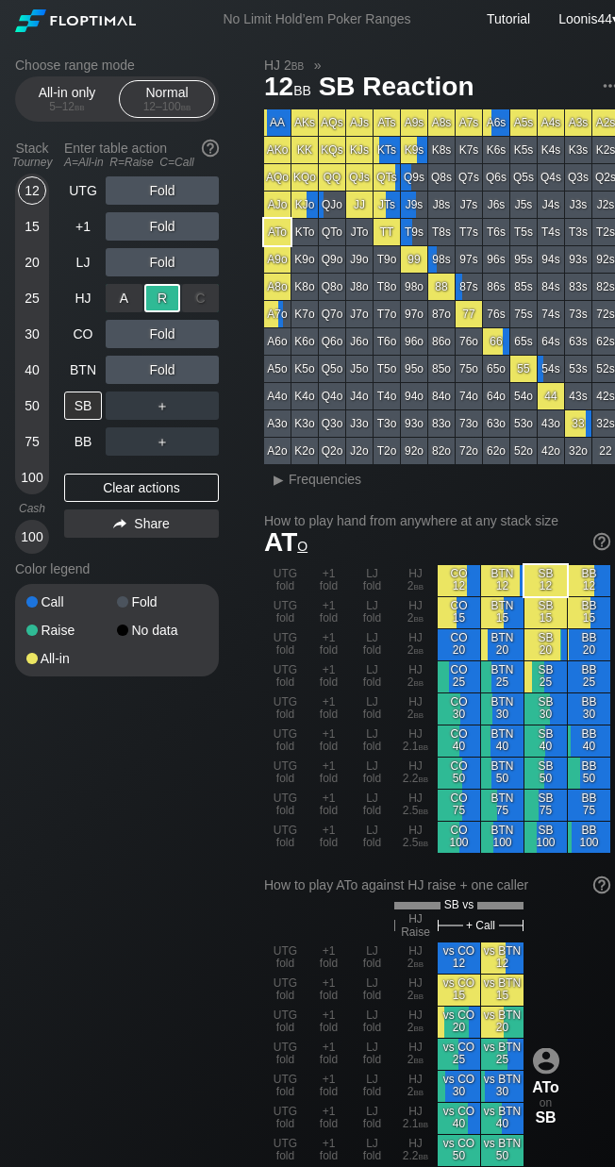
click at [155, 295] on div "R ✕" at bounding box center [162, 298] width 37 height 28
click at [356, 547] on h1 "AT o" at bounding box center [437, 542] width 346 height 31
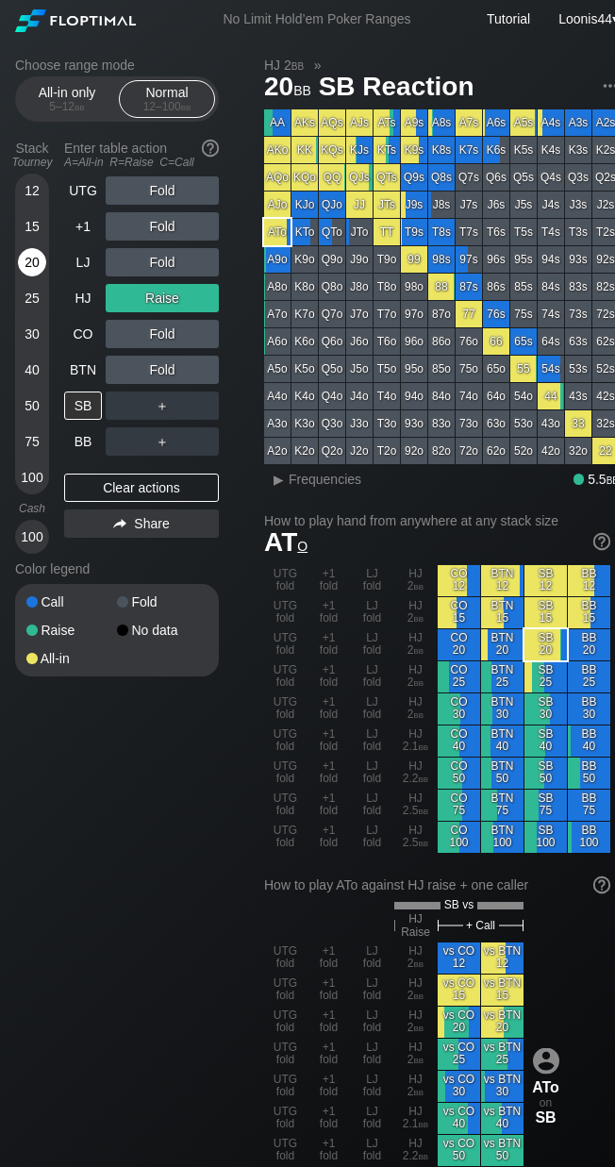
click at [40, 260] on div "20" at bounding box center [32, 262] width 28 height 28
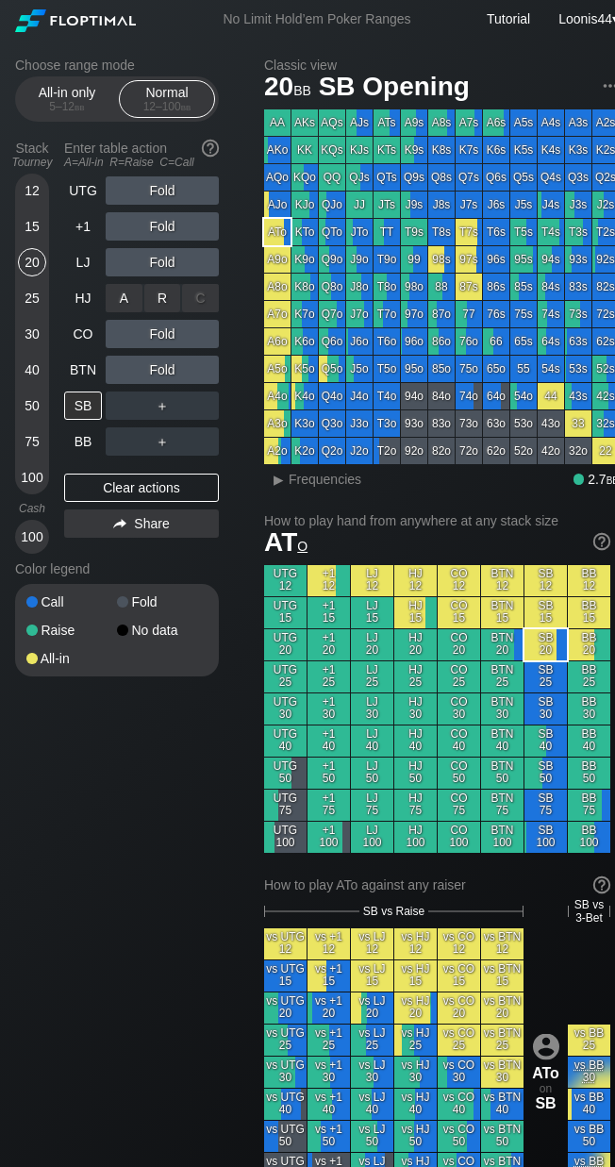
click at [159, 300] on div "R ✕" at bounding box center [162, 298] width 37 height 28
click at [160, 333] on div "R ✕" at bounding box center [162, 334] width 37 height 28
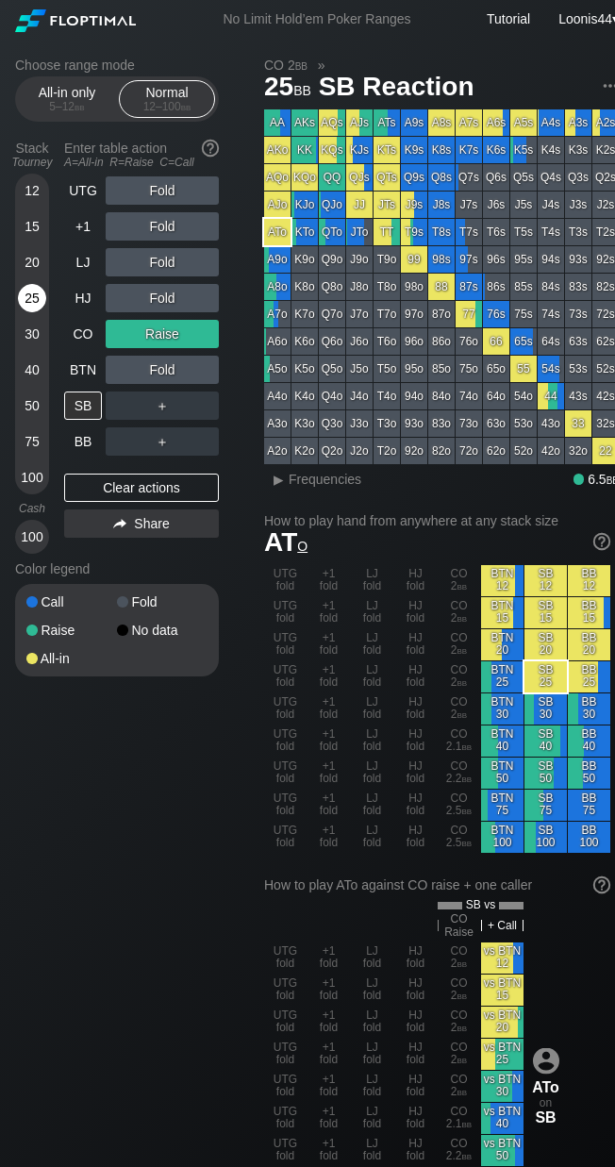
click at [36, 302] on div "25" at bounding box center [32, 298] width 28 height 28
click at [124, 480] on div "Clear actions" at bounding box center [141, 488] width 155 height 28
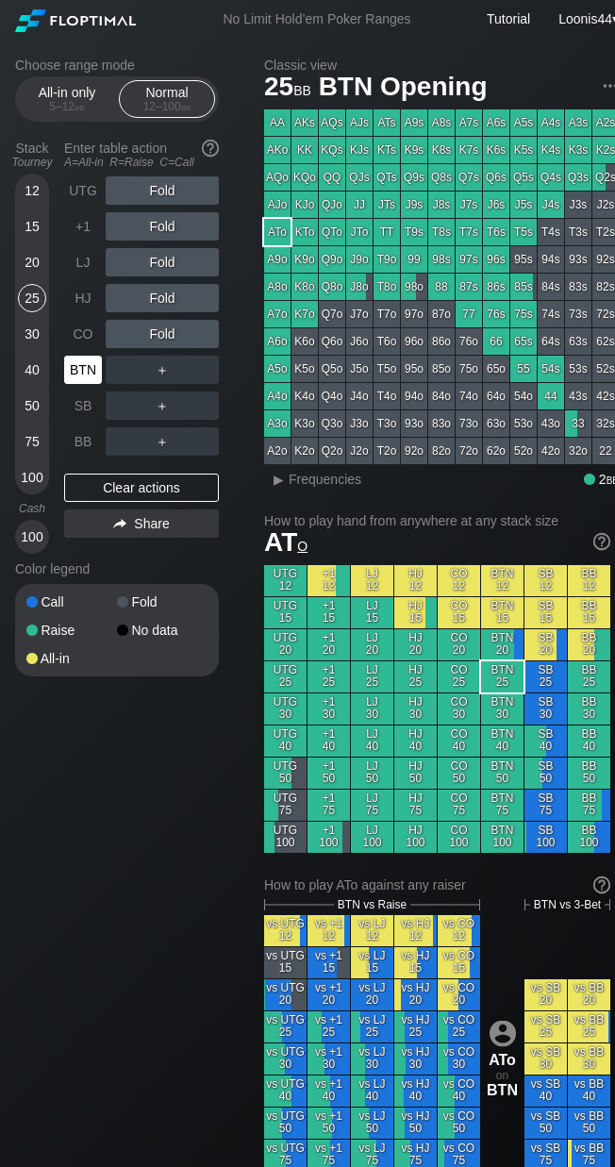
click at [76, 372] on div "BTN" at bounding box center [83, 370] width 38 height 28
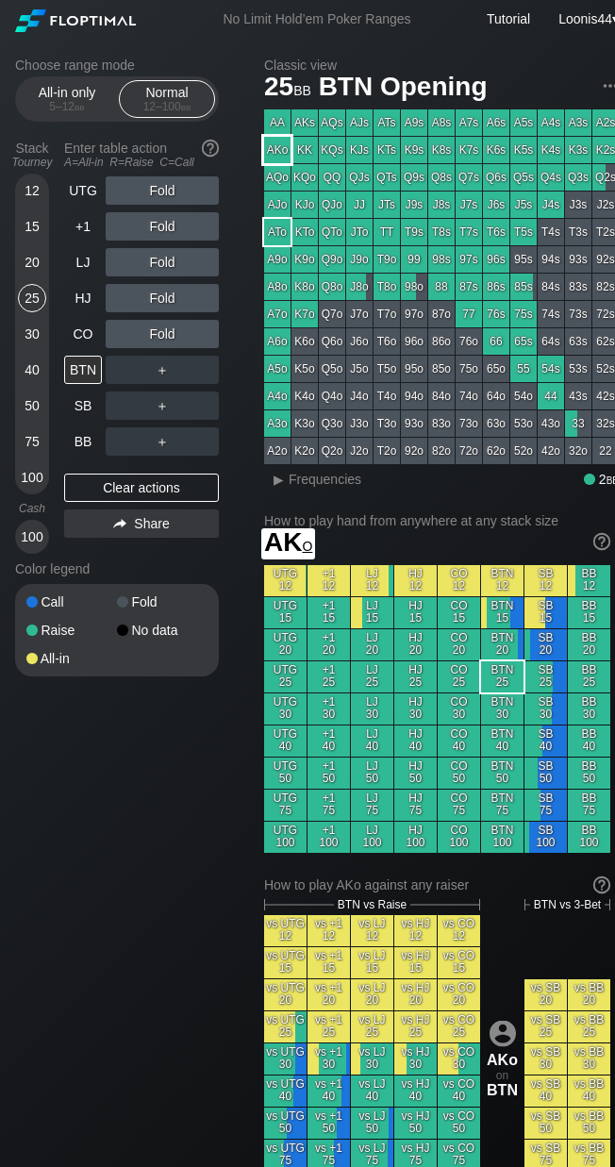
click at [281, 157] on div "AKo" at bounding box center [277, 150] width 26 height 26
click at [239, 377] on div "Choose range mode All-in only 5 – 12 bb Normal 12 – 100 bb Stack Tourney Enter …" at bounding box center [132, 380] width 234 height 644
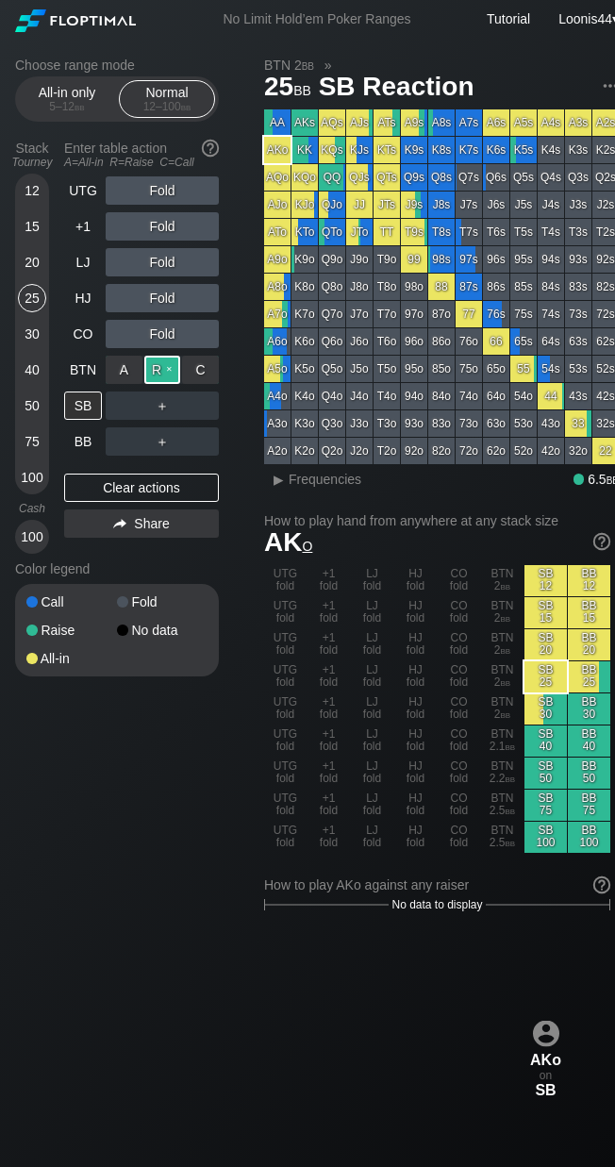
click at [168, 377] on div "R ✕" at bounding box center [162, 370] width 37 height 28
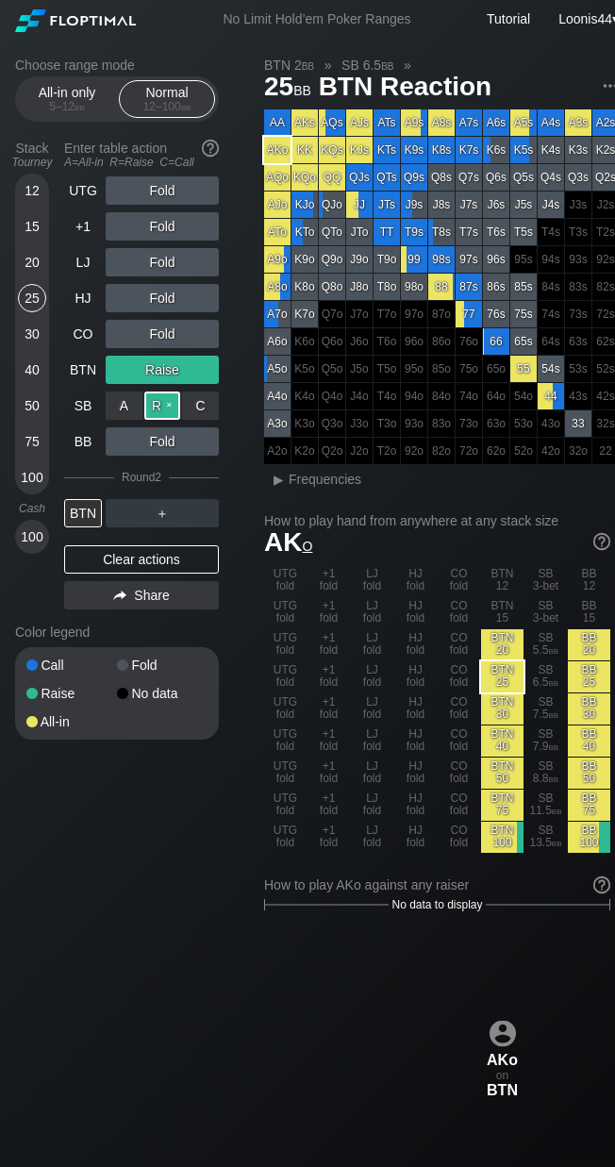
click at [162, 412] on div "R ✕" at bounding box center [162, 406] width 37 height 28
click at [97, 562] on div "Clear actions" at bounding box center [141, 559] width 155 height 28
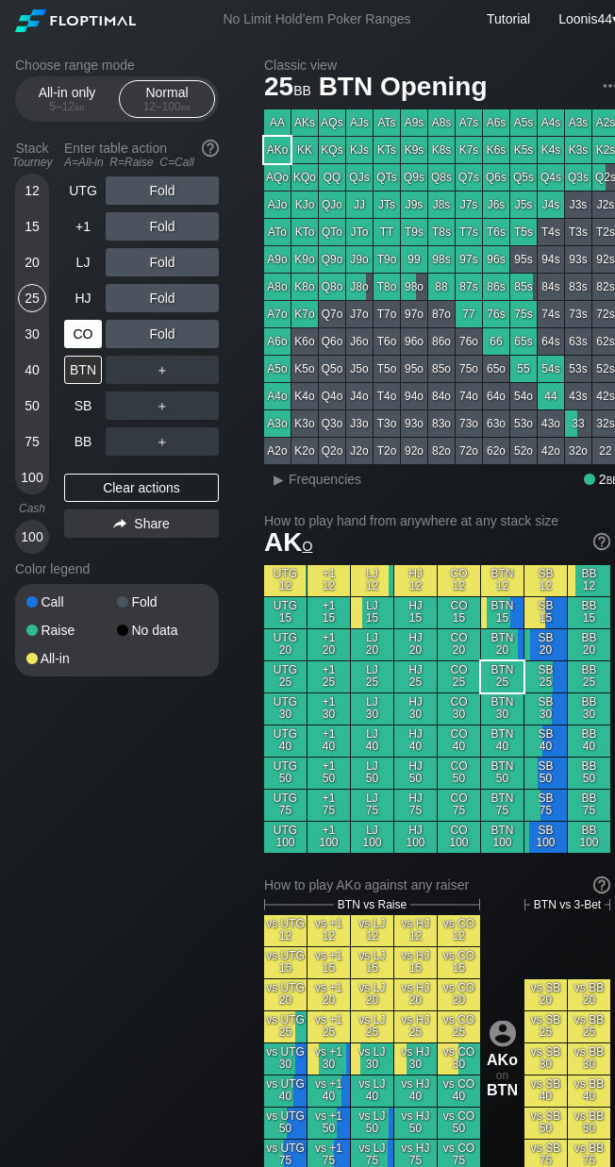
click at [80, 330] on div "CO" at bounding box center [83, 334] width 38 height 28
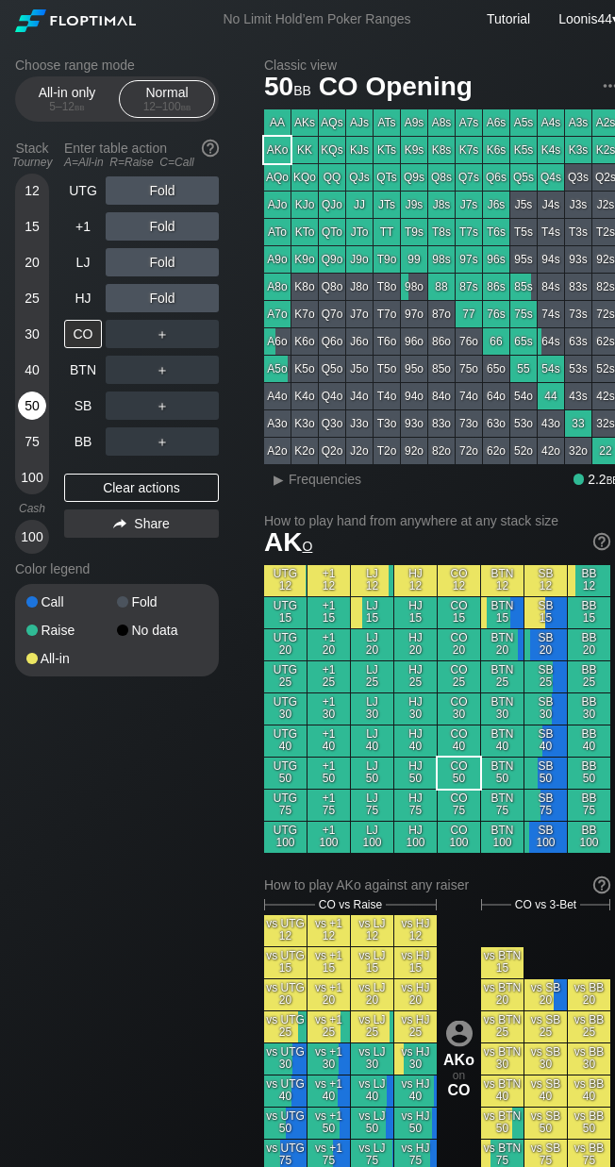
click at [39, 413] on div "50" at bounding box center [32, 406] width 28 height 28
click at [228, 367] on div "Choose range mode All-in only 5 – 12 bb Normal 12 – 100 bb Stack Tourney Enter …" at bounding box center [132, 380] width 234 height 644
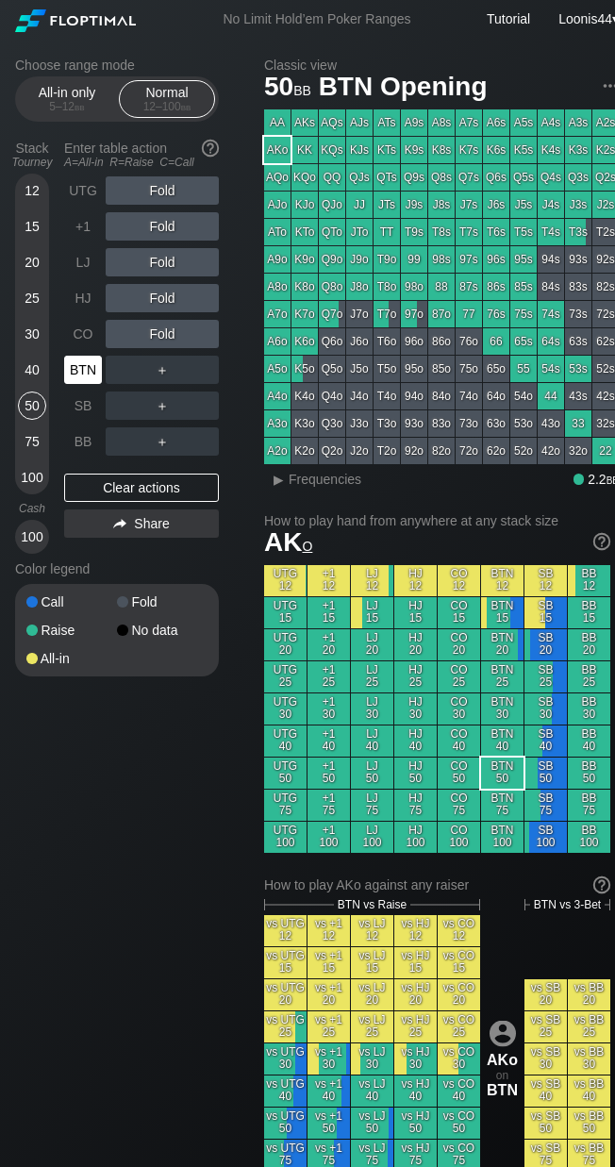
click at [80, 374] on div "BTN" at bounding box center [83, 370] width 38 height 28
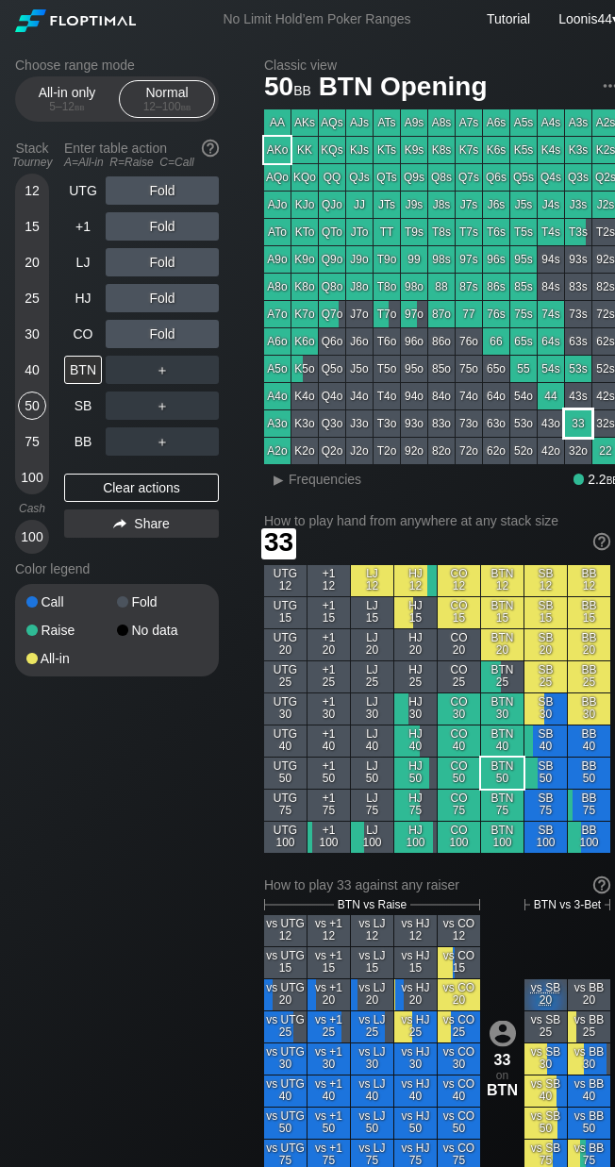
click at [570, 421] on div "33" at bounding box center [578, 424] width 26 height 26
click at [166, 231] on div "R ✕" at bounding box center [162, 226] width 37 height 28
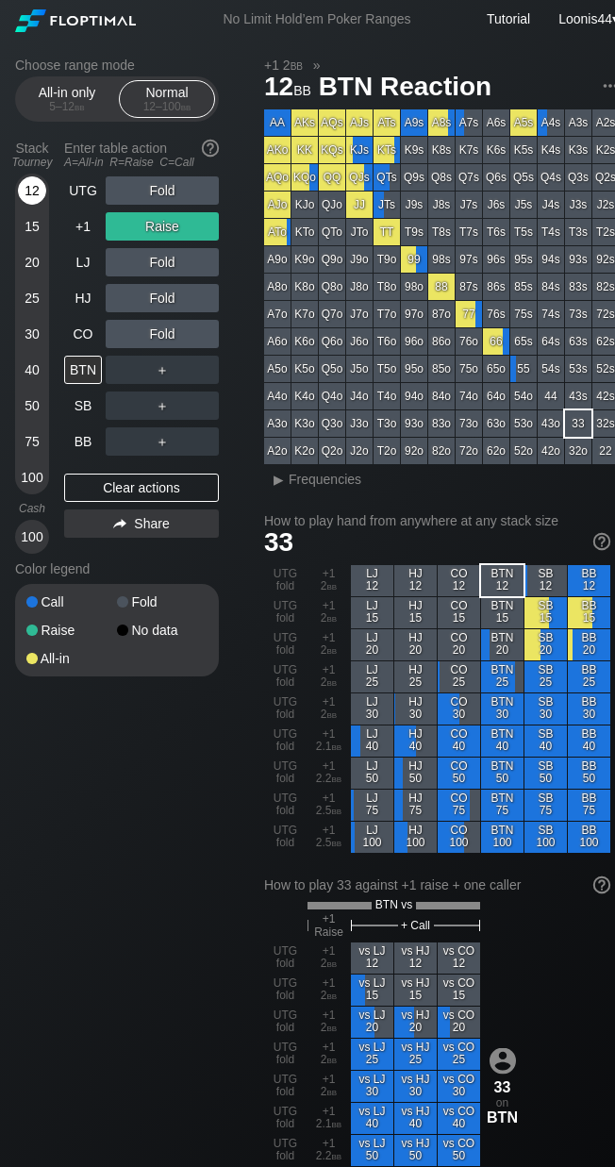
click at [44, 192] on div "12" at bounding box center [32, 190] width 28 height 28
click at [244, 312] on div "Choose range mode All-in only 5 – 12 bb Normal 12 – 100 bb Stack Tourney Enter …" at bounding box center [132, 380] width 234 height 644
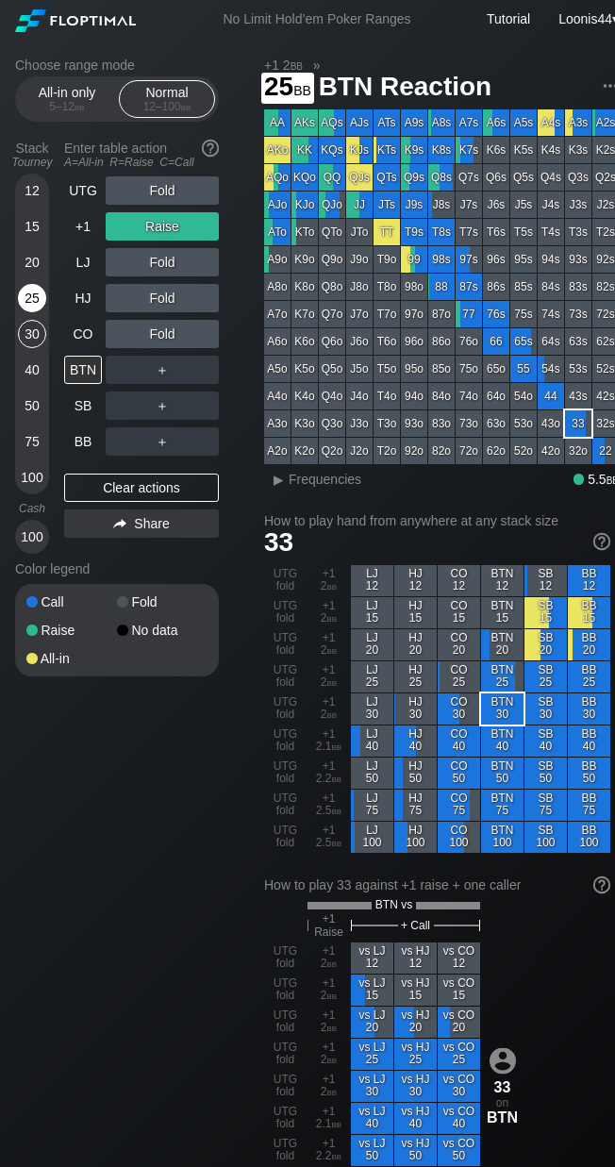
drag, startPoint x: 32, startPoint y: 333, endPoint x: 29, endPoint y: 291, distance: 42.6
click at [29, 291] on div "12 15 20 25 30 40 50 75 100" at bounding box center [32, 334] width 34 height 321
click at [29, 291] on div "25" at bounding box center [32, 298] width 28 height 28
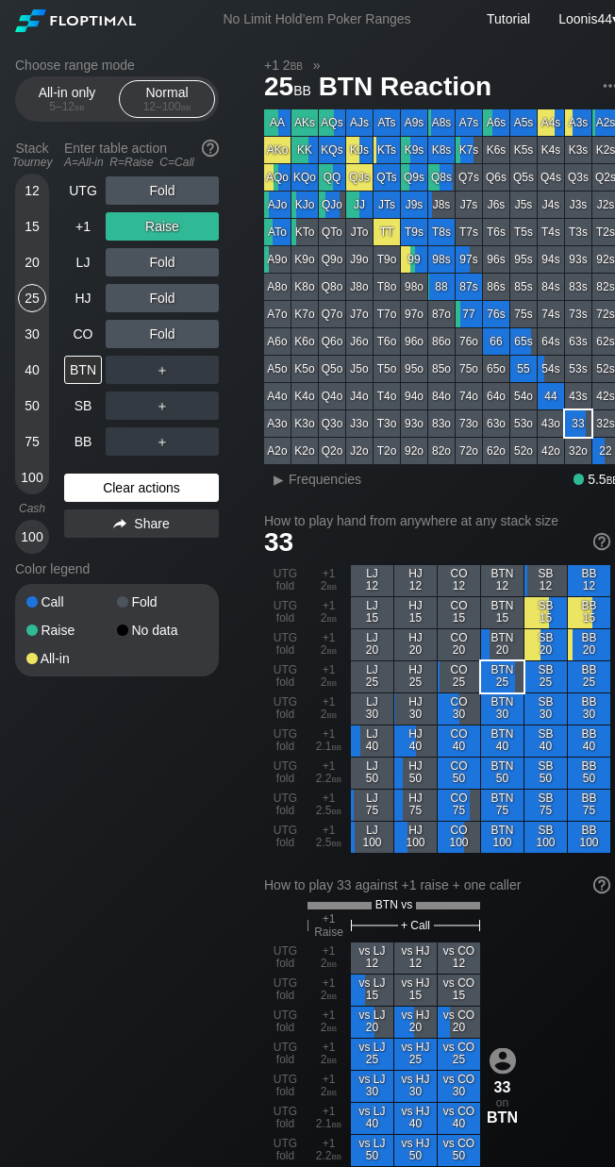
click at [138, 492] on div "Clear actions" at bounding box center [141, 488] width 155 height 28
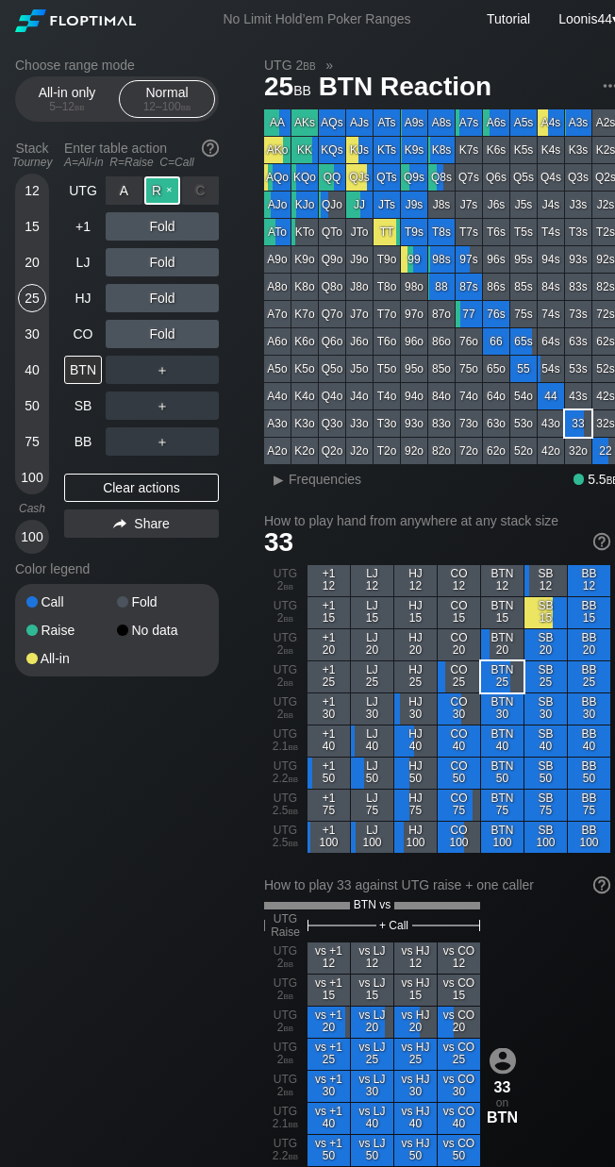
click at [162, 193] on div "R ✕" at bounding box center [162, 190] width 37 height 28
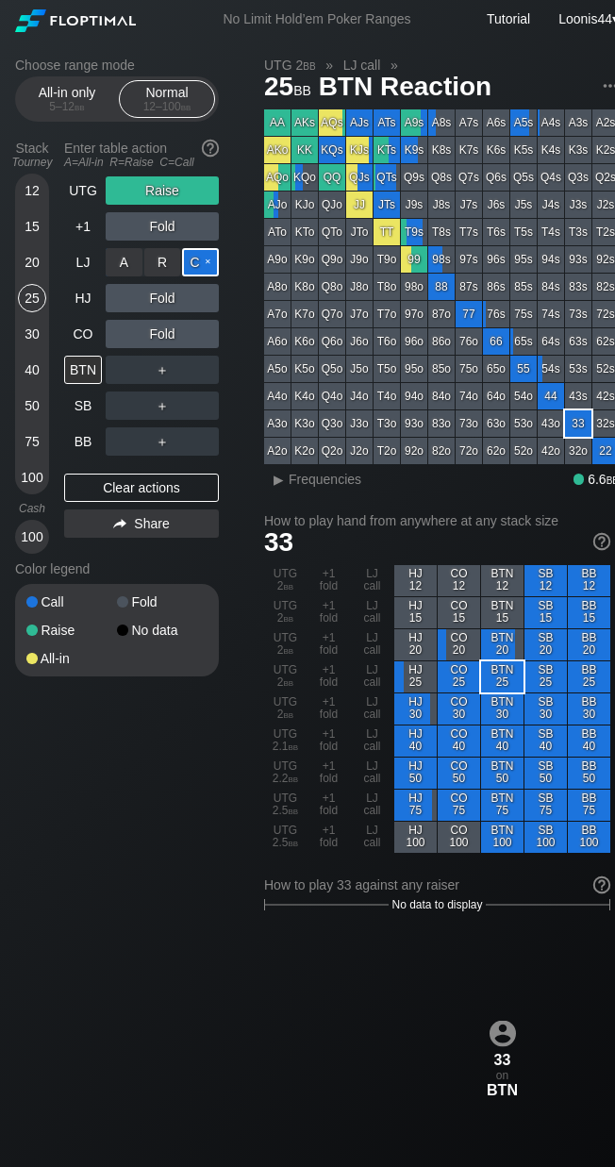
click at [191, 256] on div "C ✕" at bounding box center [200, 262] width 37 height 28
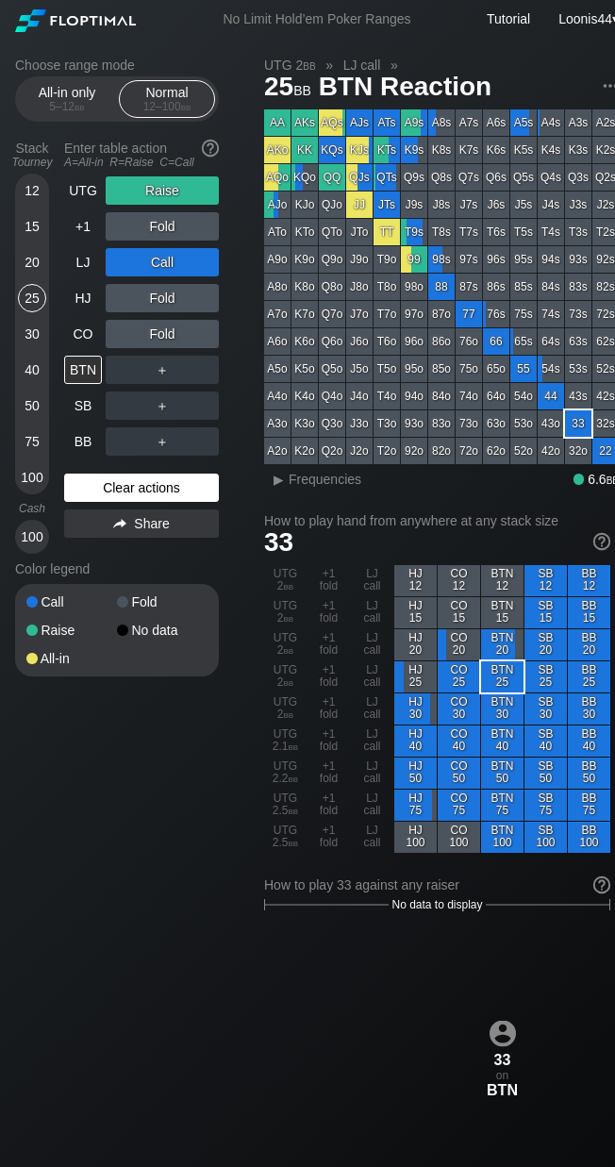
click at [118, 483] on div "Clear actions" at bounding box center [141, 488] width 155 height 28
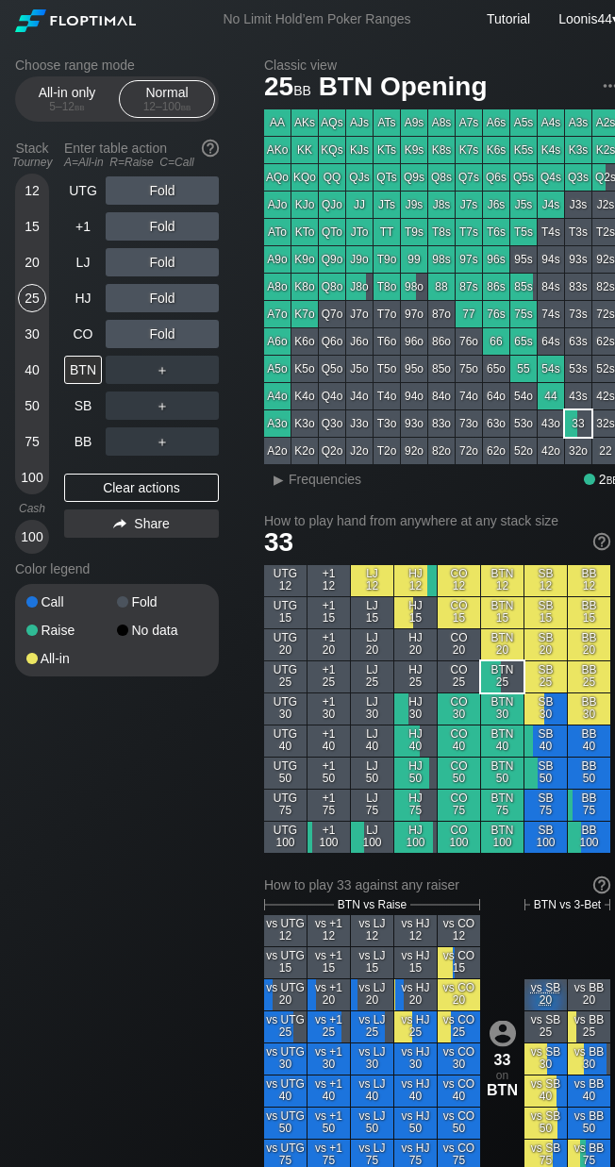
click at [242, 237] on div "Choose range mode All-in only 5 – 12 bb Normal 12 – 100 bb Stack Tourney Enter …" at bounding box center [132, 380] width 234 height 644
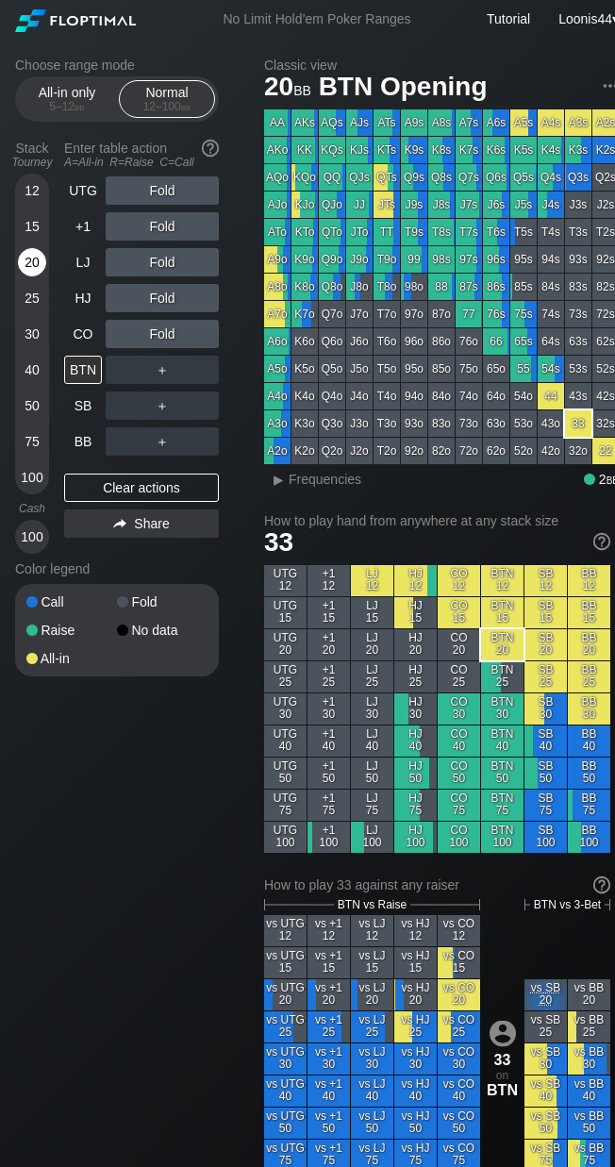
click at [28, 266] on div "20" at bounding box center [32, 262] width 28 height 28
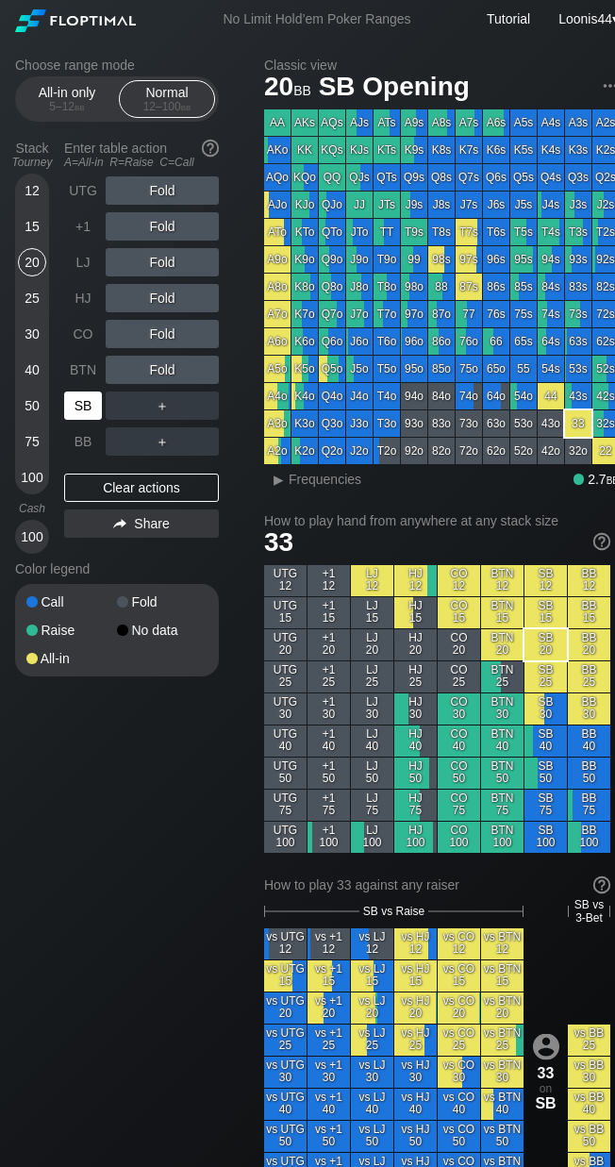
click at [93, 399] on div "SB" at bounding box center [83, 406] width 38 height 28
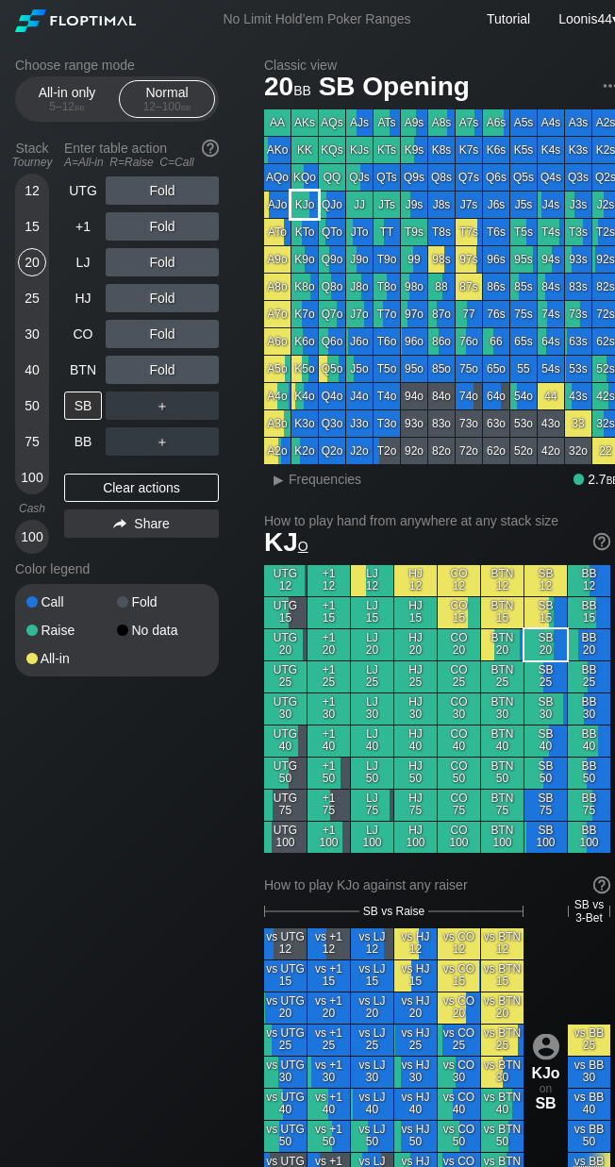
click at [310, 210] on div "KJo" at bounding box center [305, 205] width 26 height 26
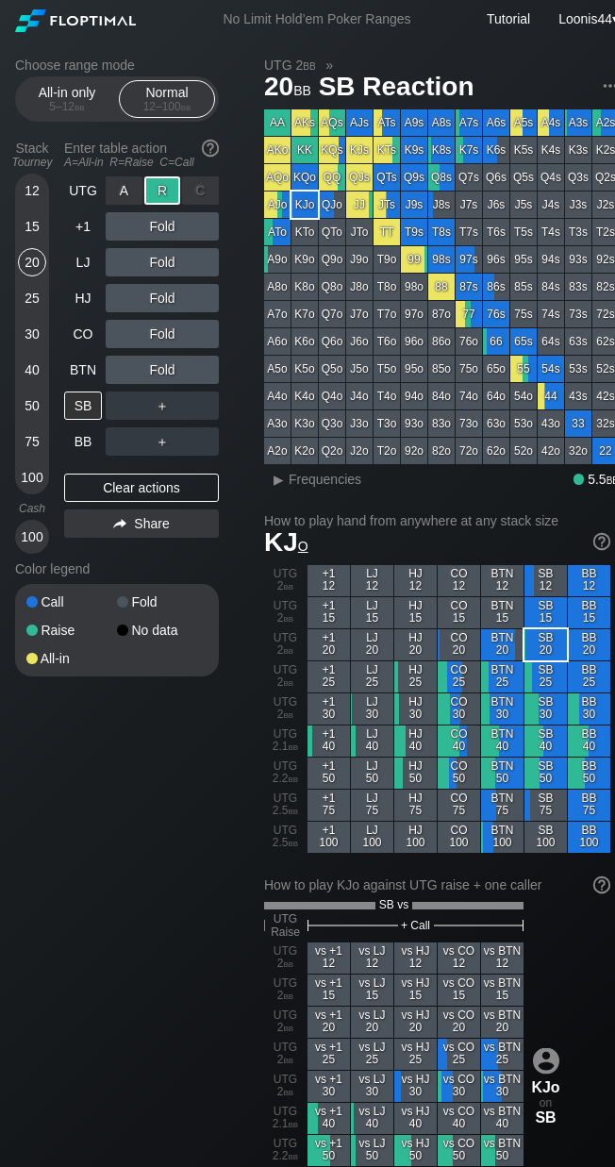
click at [159, 190] on div "R ✕" at bounding box center [162, 190] width 37 height 28
click at [246, 406] on div "Choose range mode All-in only 5 – 12 bb Normal 12 – 100 bb Stack Tourney Enter …" at bounding box center [132, 380] width 234 height 644
click at [202, 411] on div "C ✕" at bounding box center [200, 406] width 37 height 28
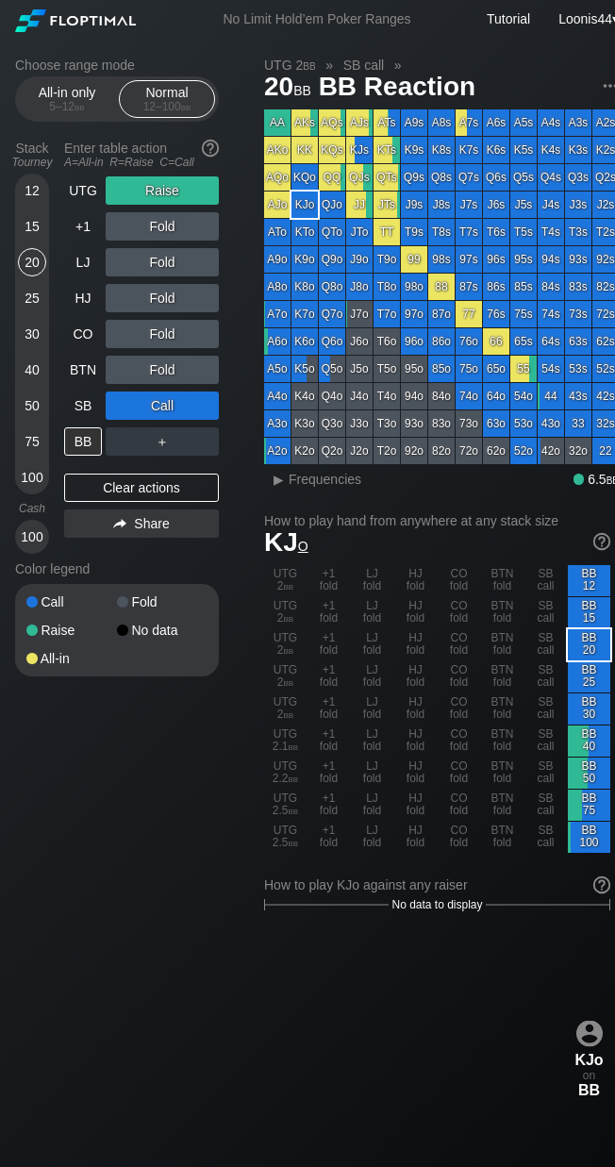
click at [236, 308] on div "Choose range mode All-in only 5 – 12 bb Normal 12 – 100 bb Stack Tourney Enter …" at bounding box center [132, 380] width 234 height 644
click at [16, 194] on div "12 15 20 25 30 40 50 75 100" at bounding box center [32, 334] width 34 height 321
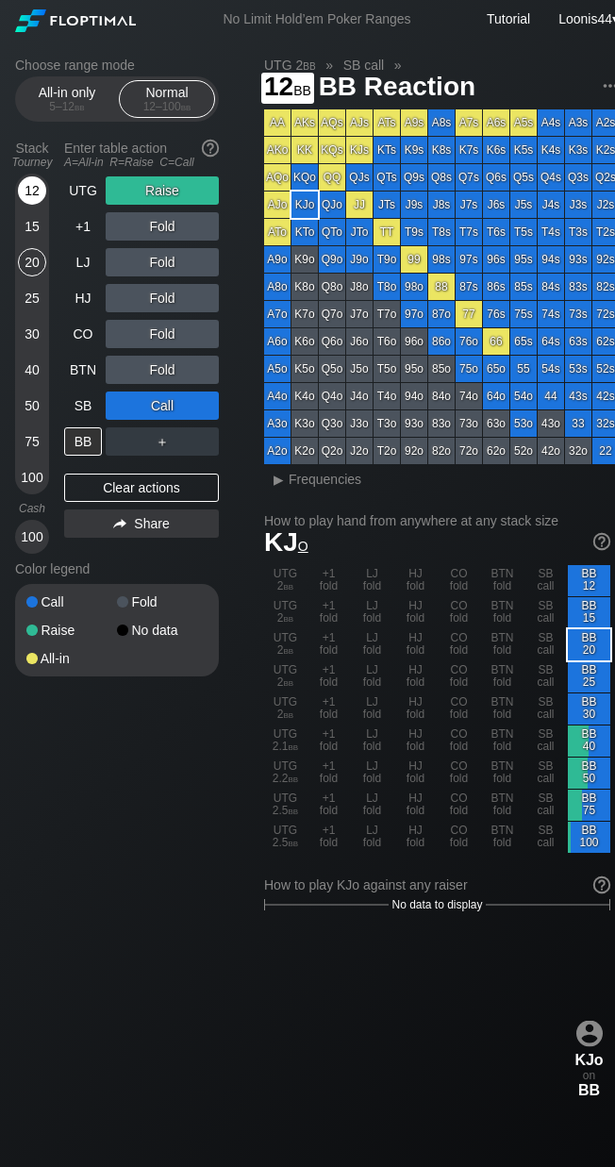
click at [26, 190] on div "12" at bounding box center [32, 190] width 28 height 28
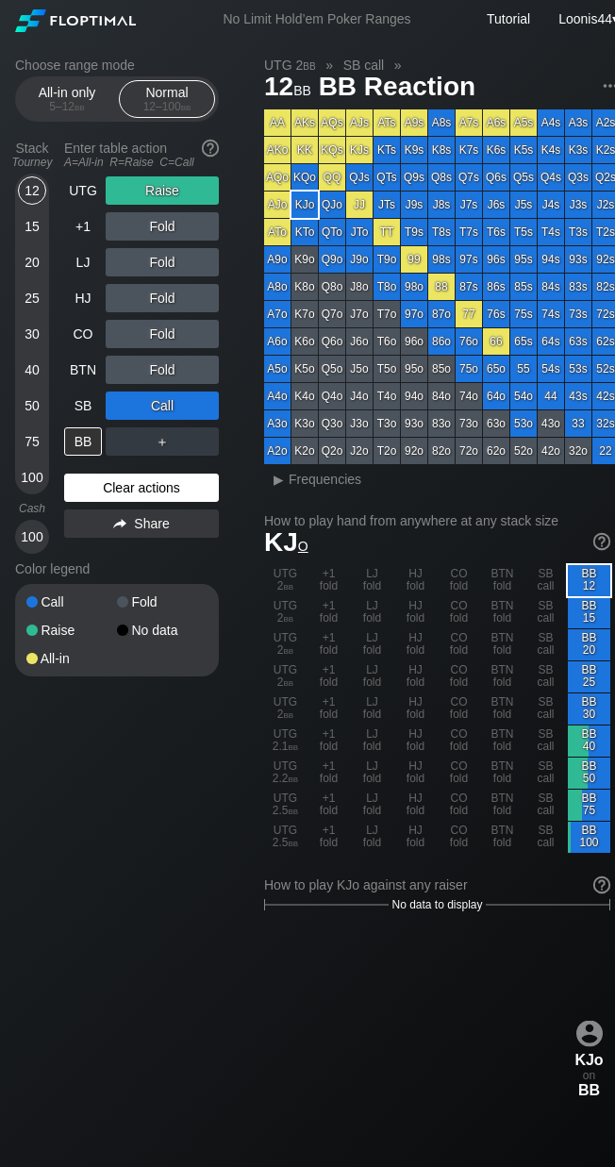
click at [113, 484] on div "Clear actions" at bounding box center [141, 488] width 155 height 28
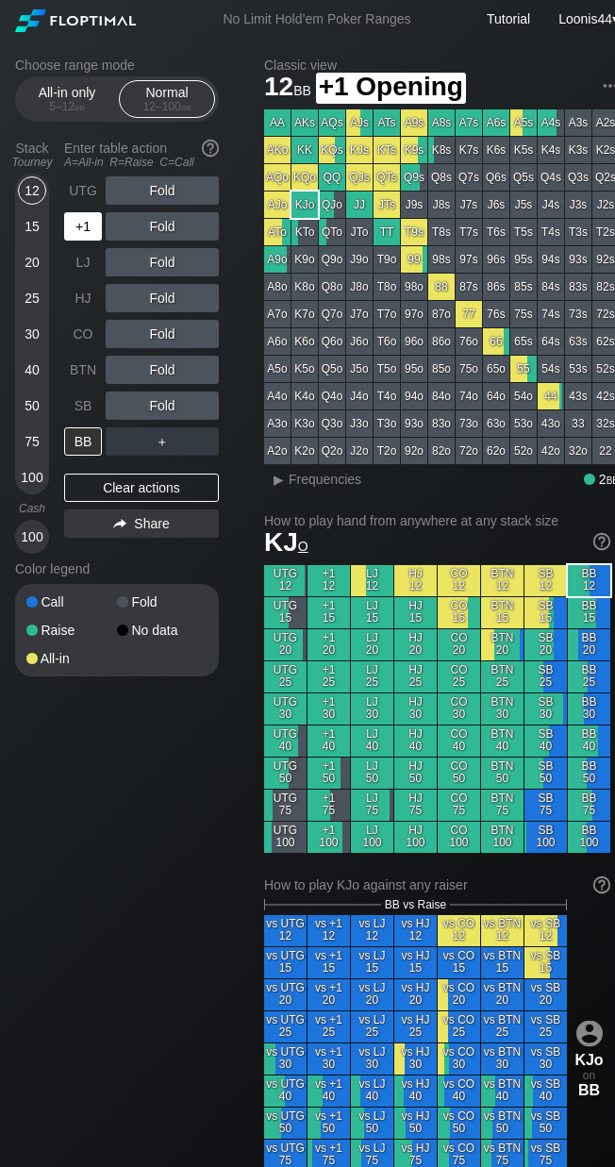
click at [80, 216] on div "+1" at bounding box center [83, 226] width 38 height 28
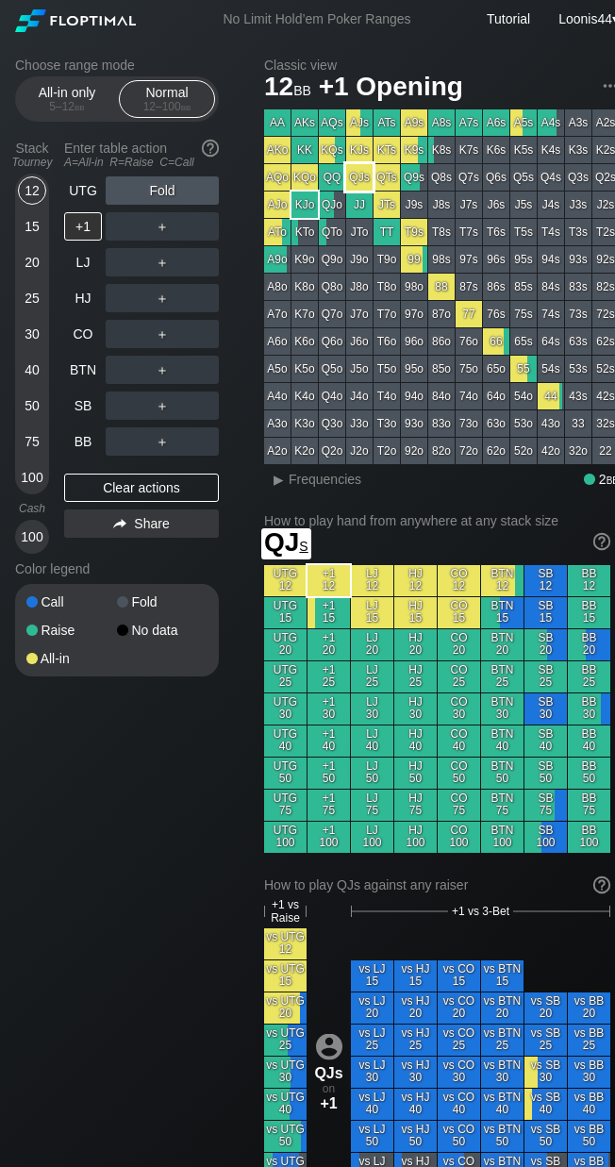
click at [361, 188] on div "QJs" at bounding box center [359, 177] width 26 height 26
